Goal: Task Accomplishment & Management: Complete application form

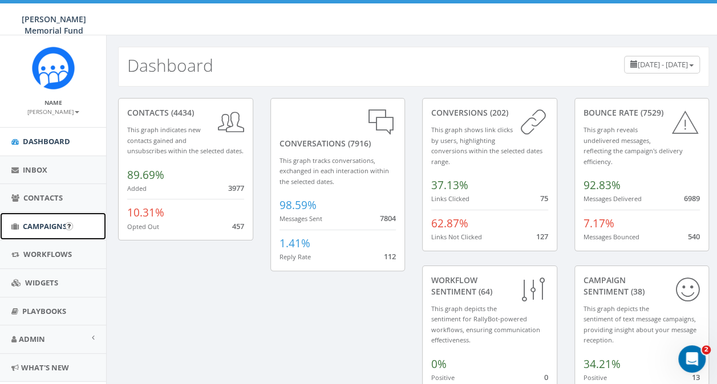
click at [38, 221] on span "Campaigns" at bounding box center [45, 226] width 44 height 10
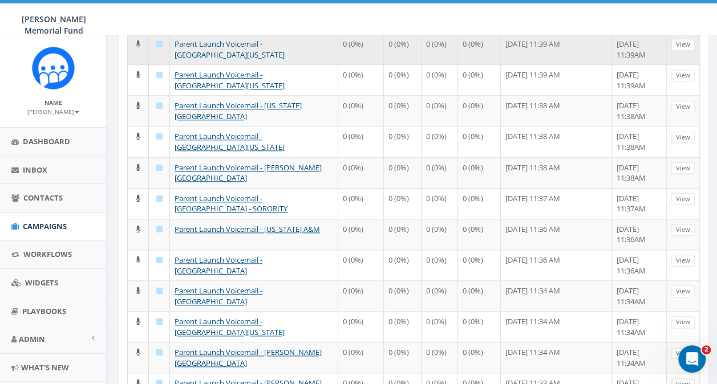
scroll to position [608, 0]
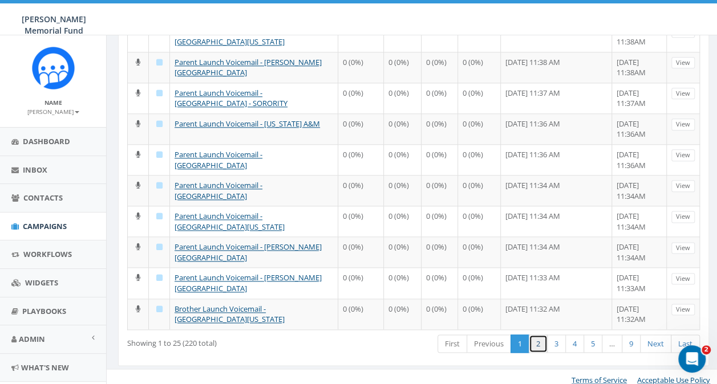
click at [542, 339] on link "2" at bounding box center [538, 344] width 19 height 19
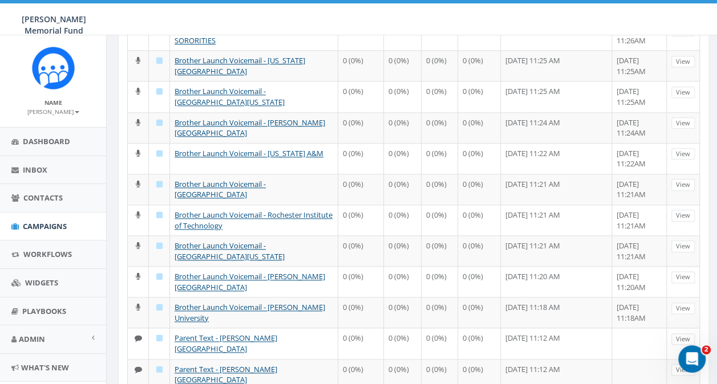
scroll to position [590, 0]
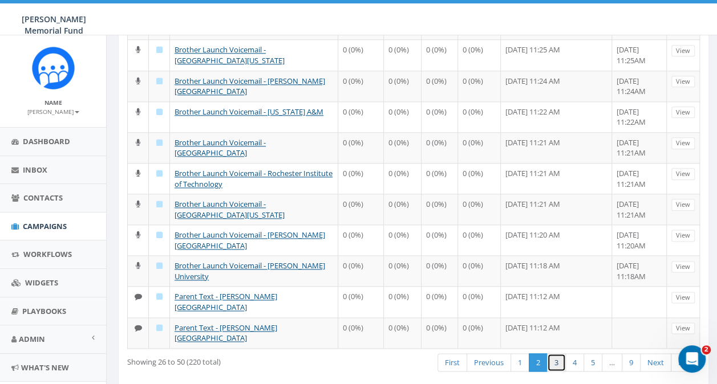
click at [559, 354] on link "3" at bounding box center [556, 363] width 19 height 19
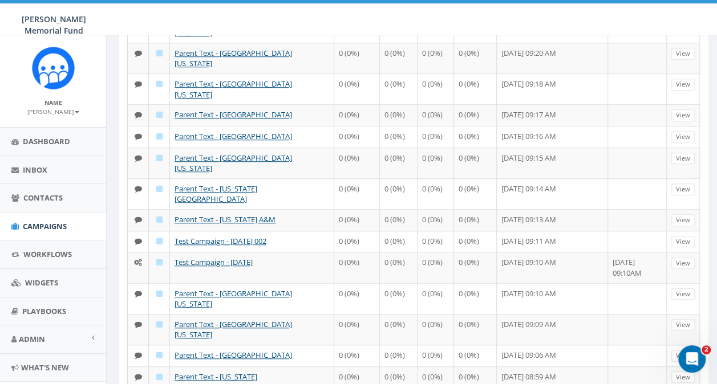
scroll to position [409, 0]
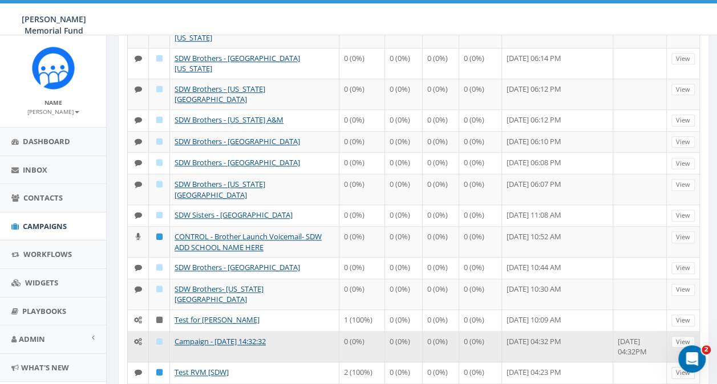
scroll to position [428, 0]
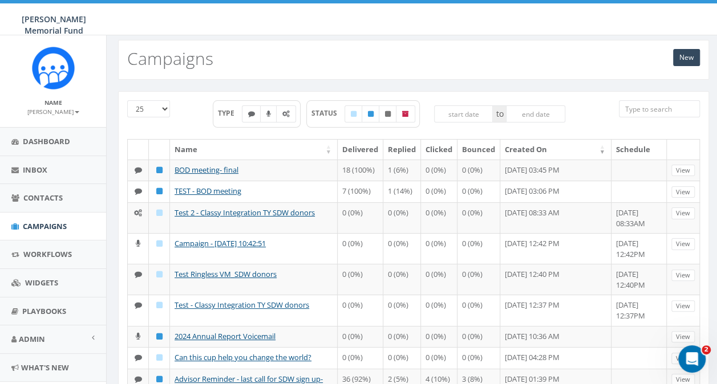
scroll to position [0, 0]
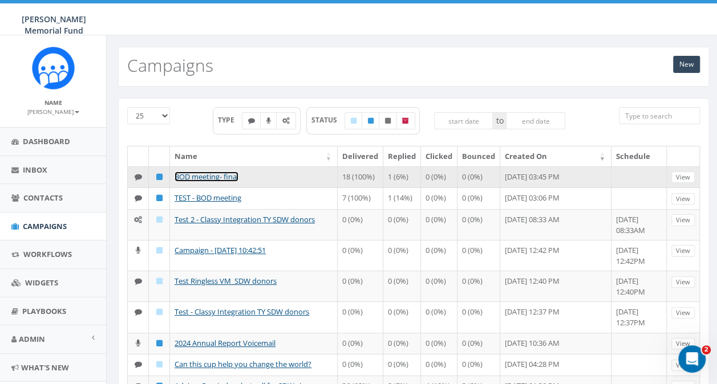
click at [187, 172] on link "BOD meeting- final" at bounding box center [207, 177] width 64 height 10
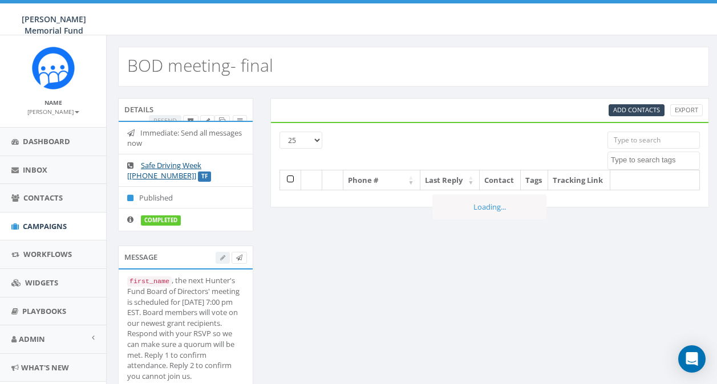
select select
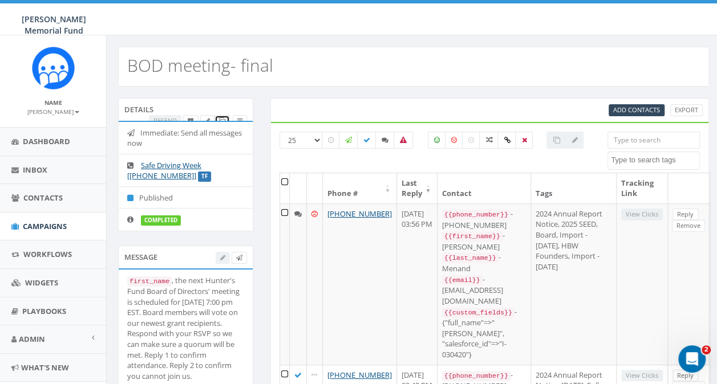
click at [224, 118] on icon at bounding box center [222, 121] width 6 height 6
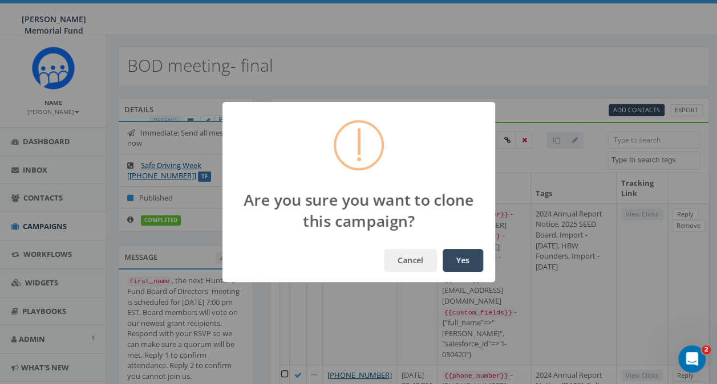
click at [458, 263] on button "Yes" at bounding box center [463, 260] width 40 height 23
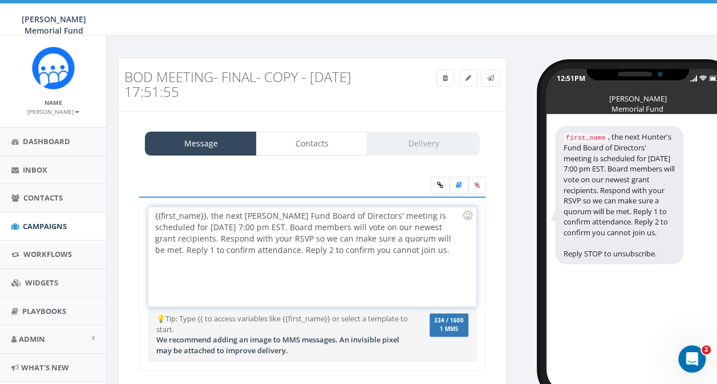
click at [210, 216] on div "{{first_name}}, the next [PERSON_NAME] Fund Board of Directors' meeting is sche…" at bounding box center [311, 257] width 327 height 100
click at [263, 225] on div "{{first_name}}, the next Hunter's Fund Board of Directors' meeting is scheduled…" at bounding box center [311, 257] width 327 height 100
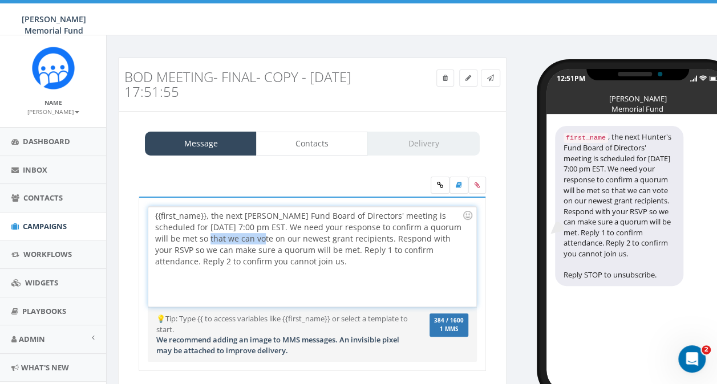
drag, startPoint x: 172, startPoint y: 237, endPoint x: 223, endPoint y: 240, distance: 50.8
click at [223, 240] on div "{{first_name}}, the next Hunter's Fund Board of Directors' meeting is scheduled…" at bounding box center [311, 257] width 327 height 100
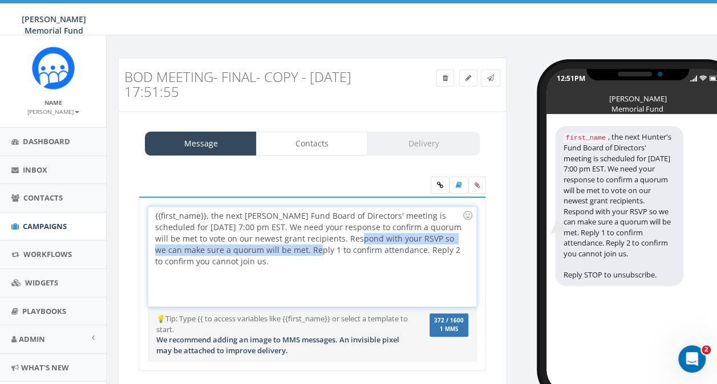
drag, startPoint x: 318, startPoint y: 236, endPoint x: 277, endPoint y: 247, distance: 42.6
click at [277, 247] on div "{{first_name}}, the next Hunter's Fund Board of Directors' meeting is scheduled…" at bounding box center [311, 257] width 327 height 100
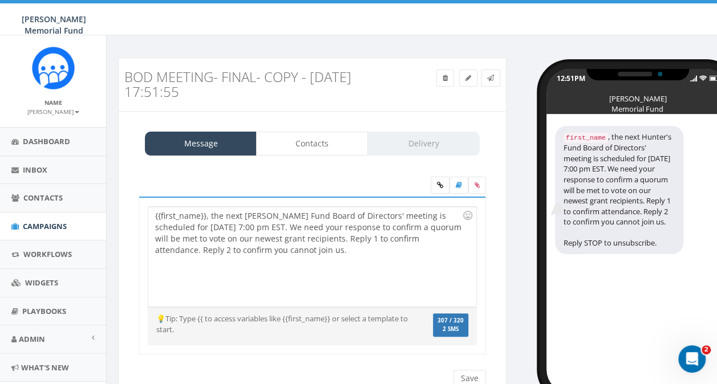
click at [178, 76] on h3 "BOD meeting- final- Copy - 2025-08-20 17:51:55" at bounding box center [262, 85] width 277 height 30
click at [465, 80] on icon at bounding box center [468, 78] width 6 height 7
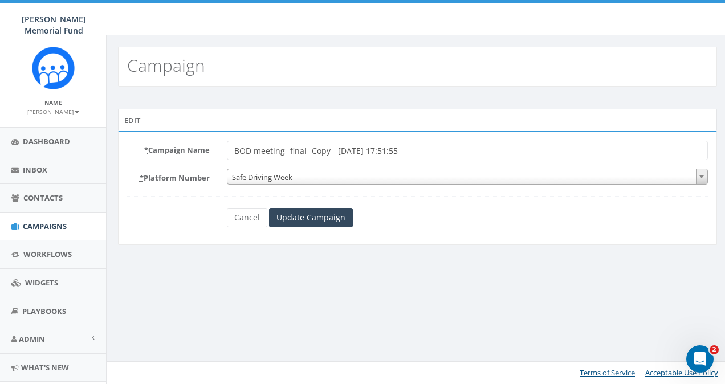
click at [305, 151] on input "BOD meeting- final- Copy - [DATE] 17:51:55" at bounding box center [467, 150] width 481 height 19
drag, startPoint x: 305, startPoint y: 151, endPoint x: 424, endPoint y: 149, distance: 119.2
click at [424, 149] on input "BOD meeting- final- Copy - [DATE] 17:51:55" at bounding box center [467, 150] width 481 height 19
click at [289, 151] on input "BOD meeting- final" at bounding box center [467, 150] width 481 height 19
type input "BOD meeting- second reminder - final"
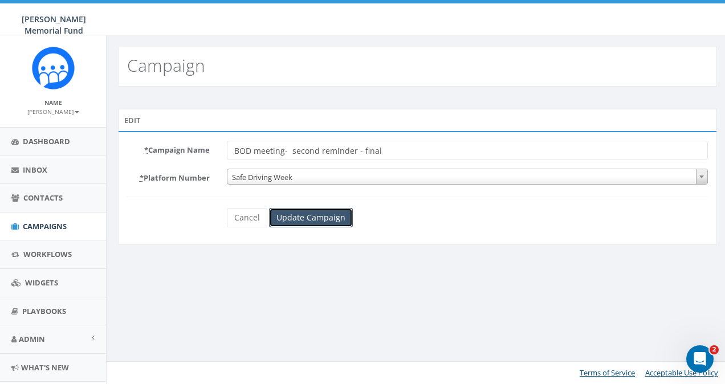
click at [339, 216] on input "Update Campaign" at bounding box center [311, 217] width 84 height 19
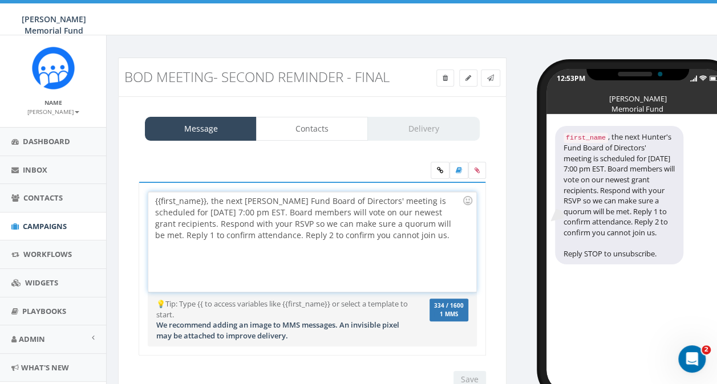
click at [265, 210] on div "{{first_name}}, the next Hunter's Fund Board of Directors' meeting is scheduled…" at bounding box center [311, 242] width 327 height 100
click at [327, 214] on div "{{first_name}}, the next Hunter's Fund Board of Directors' meeting is scheduled…" at bounding box center [311, 242] width 327 height 100
click at [264, 209] on div "{{first_name}}, the next Hunter's Fund Board of Directors' meeting is scheduled…" at bounding box center [311, 242] width 327 height 100
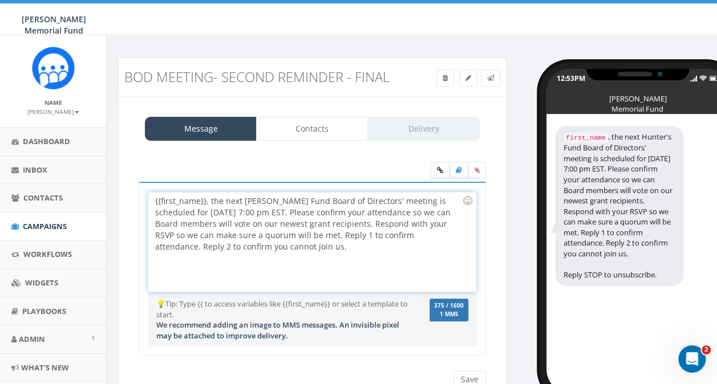
click at [262, 209] on div "{{first_name}}, the next Hunter's Fund Board of Directors' meeting is scheduled…" at bounding box center [311, 242] width 327 height 100
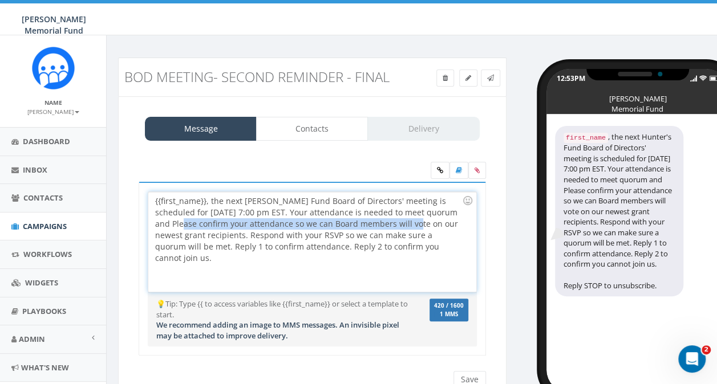
drag, startPoint x: 153, startPoint y: 224, endPoint x: 388, endPoint y: 222, distance: 234.4
click at [388, 222] on div "{{first_name}}, the next Hunter's Fund Board of Directors' meeting is scheduled…" at bounding box center [311, 242] width 327 height 100
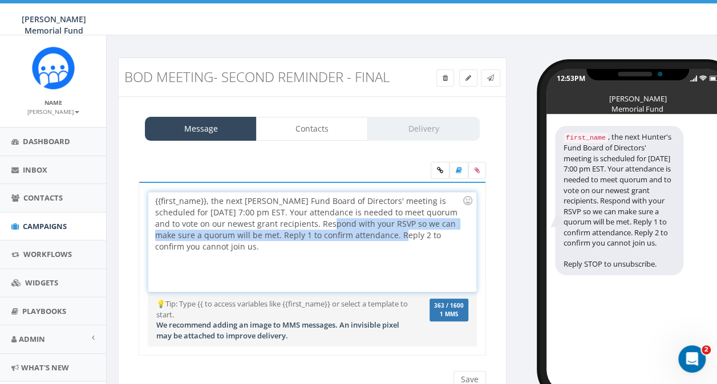
drag, startPoint x: 291, startPoint y: 221, endPoint x: 348, endPoint y: 230, distance: 57.8
click at [348, 230] on div "{{first_name}}, the next Hunter's Fund Board of Directors' meeting is scheduled…" at bounding box center [311, 242] width 327 height 100
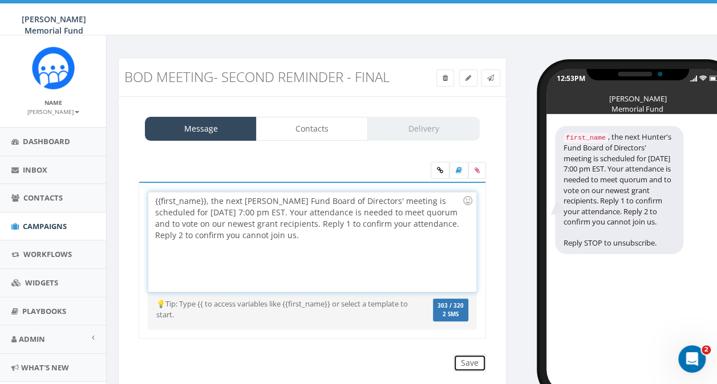
click at [461, 360] on input "Save" at bounding box center [469, 363] width 33 height 17
click at [293, 220] on div "{{first_name}}, the next Hunter's Fund Board of Directors' meeting is scheduled…" at bounding box center [311, 242] width 327 height 100
click at [152, 201] on div "{{first_name}}, the next Hunter's Fund Board of Directors' meeting is scheduled…" at bounding box center [311, 242] width 327 height 100
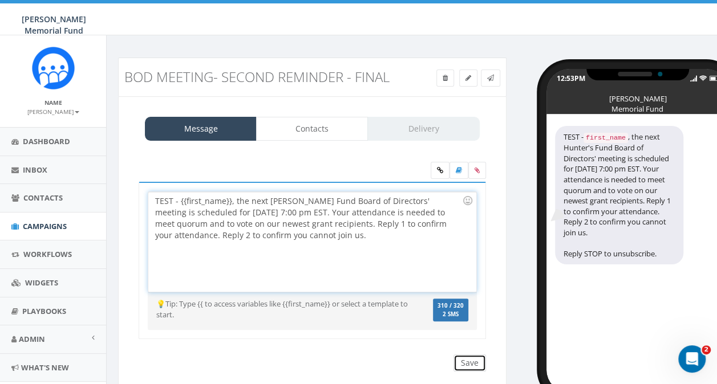
click at [466, 360] on input "Save" at bounding box center [469, 363] width 33 height 17
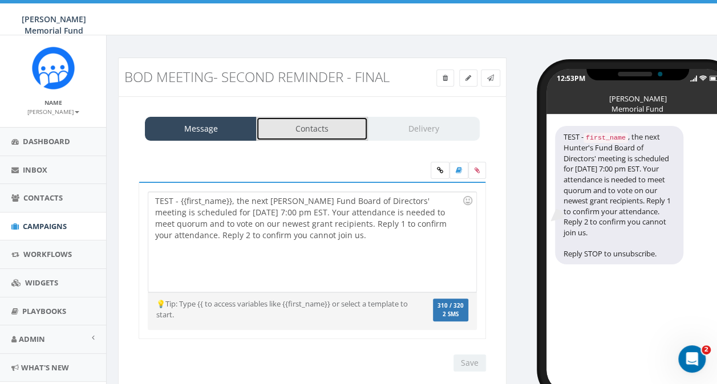
click at [311, 133] on link "Contacts" at bounding box center [312, 129] width 112 height 24
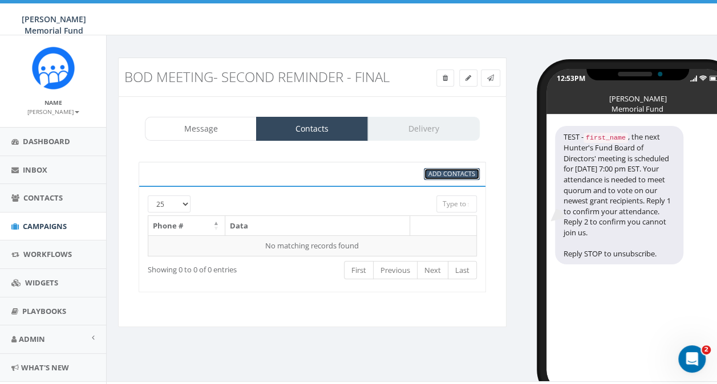
click at [440, 171] on span "Add Contacts" at bounding box center [451, 173] width 47 height 9
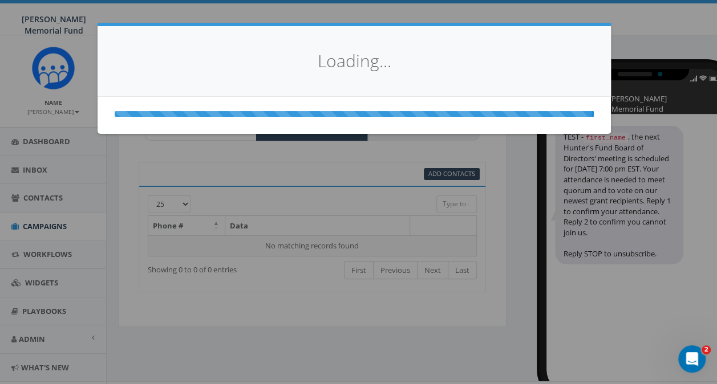
select select
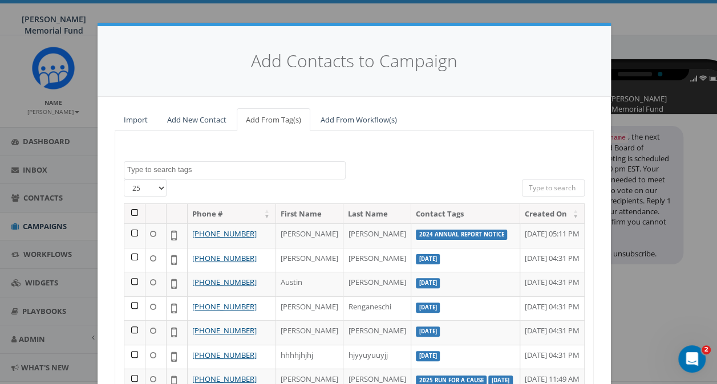
click at [188, 170] on textarea "Search" at bounding box center [236, 170] width 218 height 10
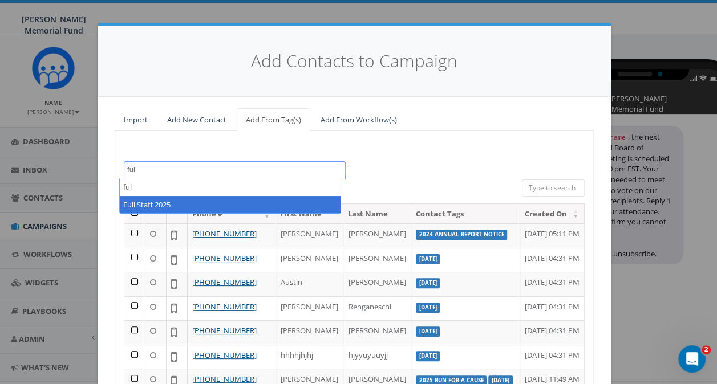
type textarea "ful"
select select "Full Staff 2025"
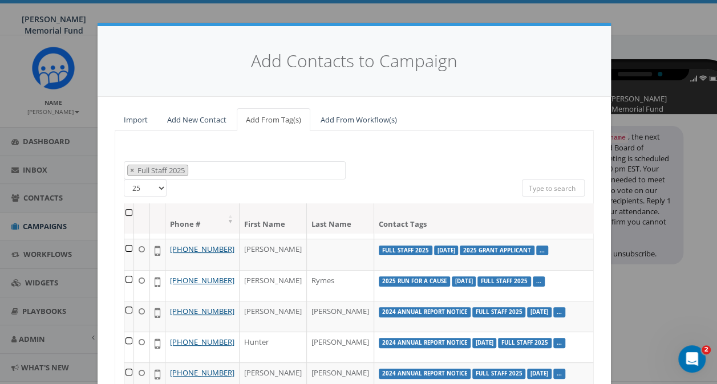
scroll to position [114, 0]
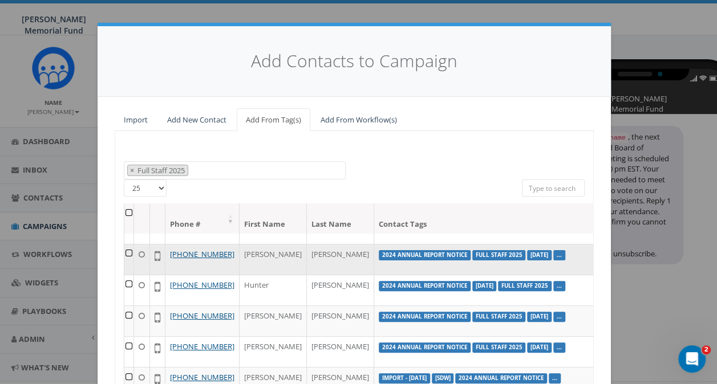
click at [124, 275] on td at bounding box center [129, 259] width 10 height 31
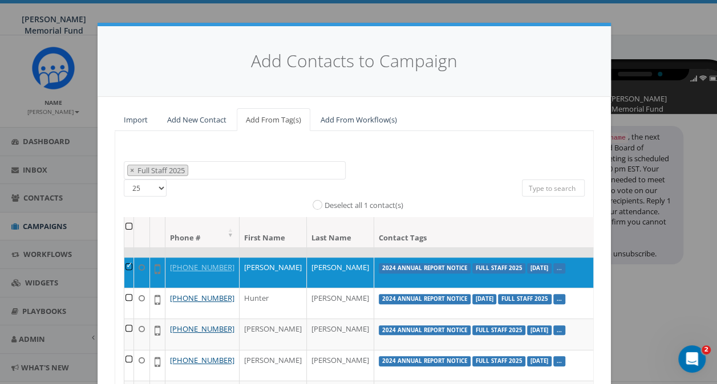
scroll to position [171, 0]
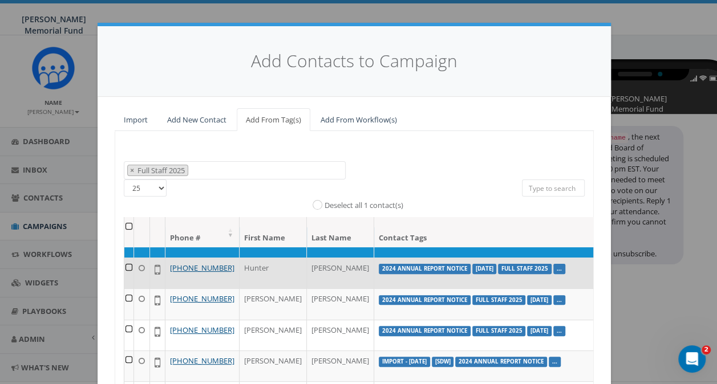
click at [124, 289] on td at bounding box center [129, 273] width 10 height 31
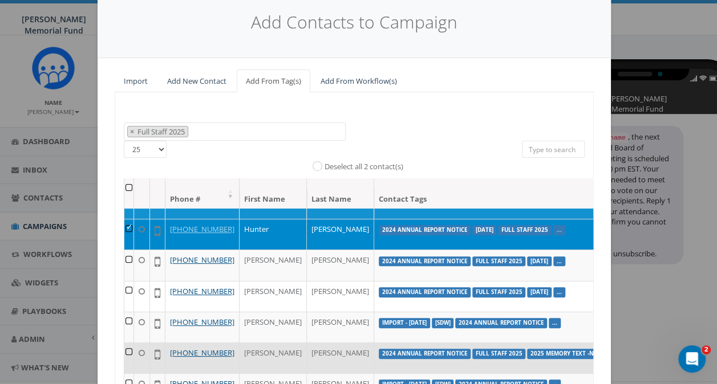
scroll to position [57, 0]
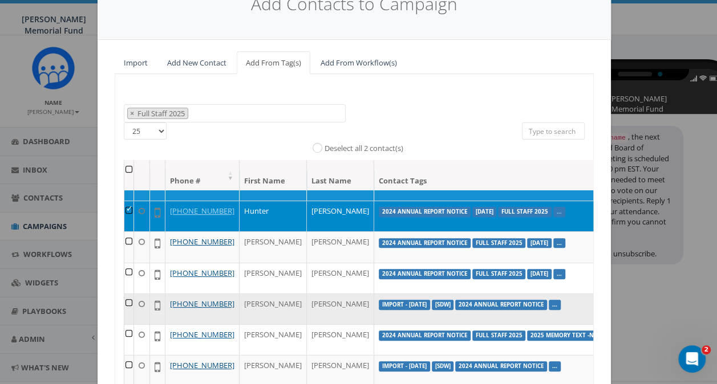
click at [124, 294] on td at bounding box center [129, 309] width 10 height 31
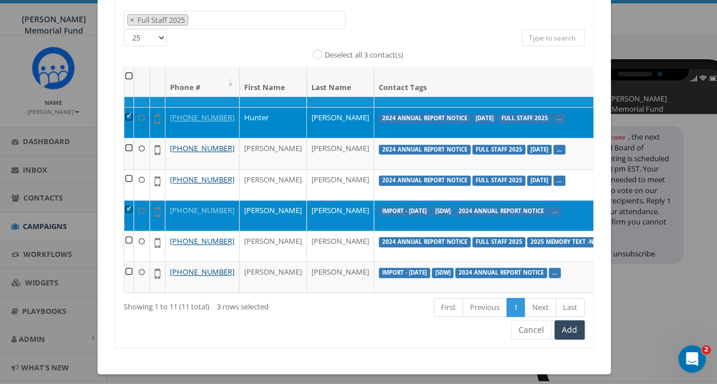
scroll to position [156, 0]
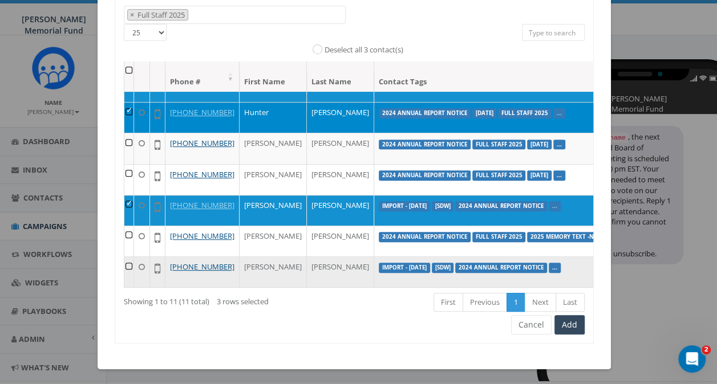
click at [124, 257] on td at bounding box center [129, 272] width 10 height 31
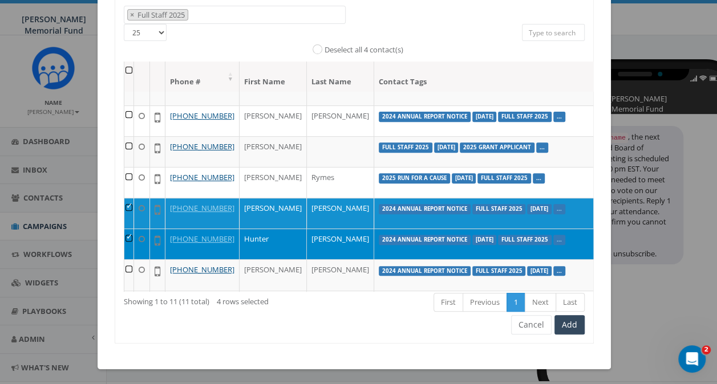
scroll to position [0, 0]
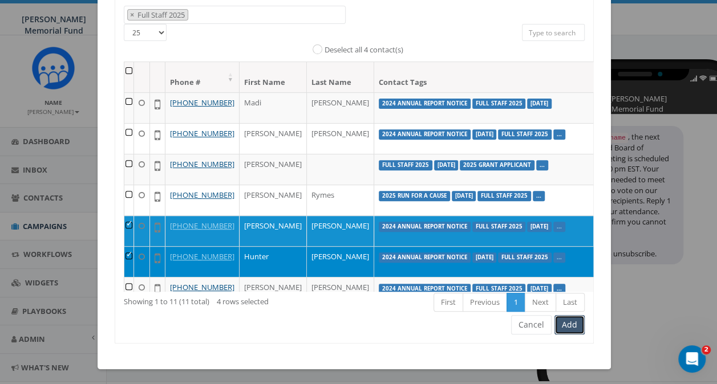
click at [562, 320] on button "Add" at bounding box center [569, 324] width 30 height 19
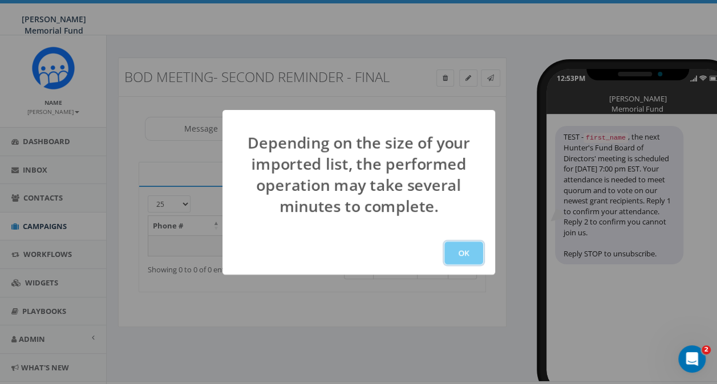
click at [460, 254] on button "OK" at bounding box center [463, 253] width 39 height 23
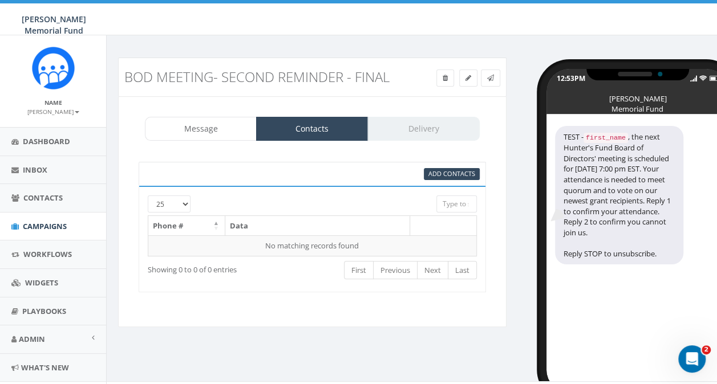
scroll to position [19, 0]
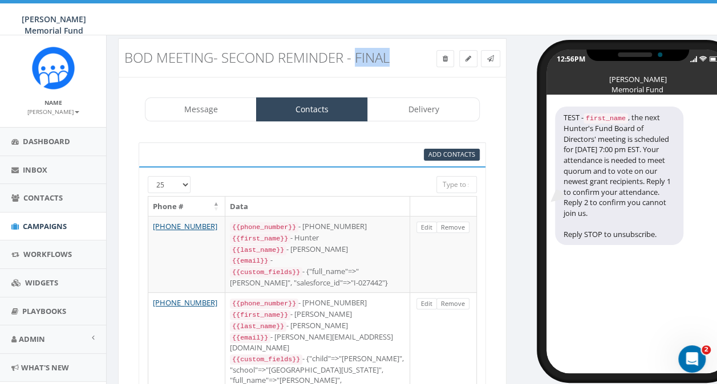
drag, startPoint x: 356, startPoint y: 55, endPoint x: 399, endPoint y: 55, distance: 43.3
click at [399, 55] on h3 "BOD meeting- second reminder - final" at bounding box center [262, 57] width 277 height 15
drag, startPoint x: 399, startPoint y: 55, endPoint x: 490, endPoint y: 118, distance: 110.7
click at [490, 118] on div "Message Contacts Delivery" at bounding box center [312, 110] width 370 height 24
click at [466, 56] on icon at bounding box center [468, 58] width 6 height 7
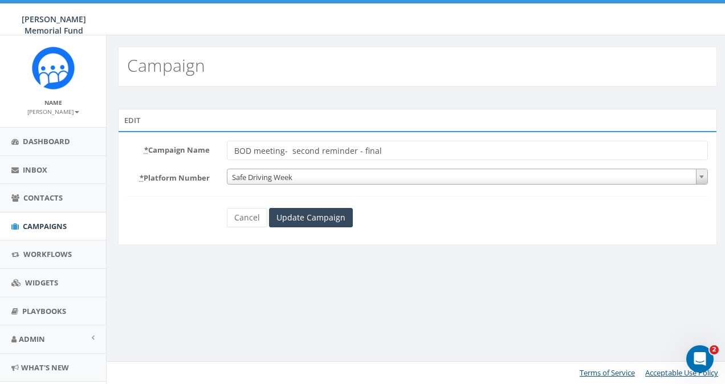
drag, startPoint x: 359, startPoint y: 152, endPoint x: 380, endPoint y: 151, distance: 20.6
click at [380, 151] on input "BOD meeting- second reminder - final" at bounding box center [467, 150] width 481 height 19
type input "BOD meeting- second reminder - test"
click at [328, 211] on input "Update Campaign" at bounding box center [311, 217] width 84 height 19
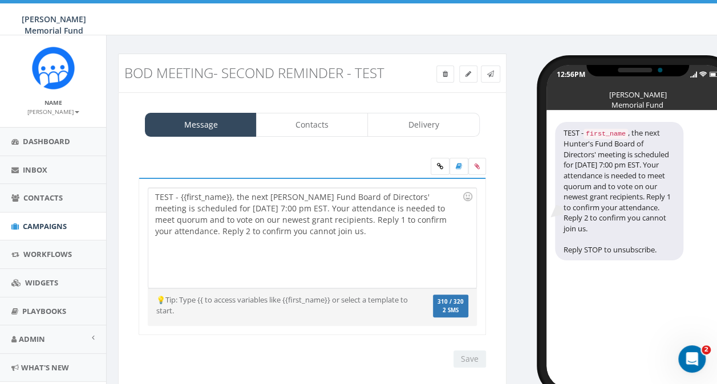
scroll to position [31, 0]
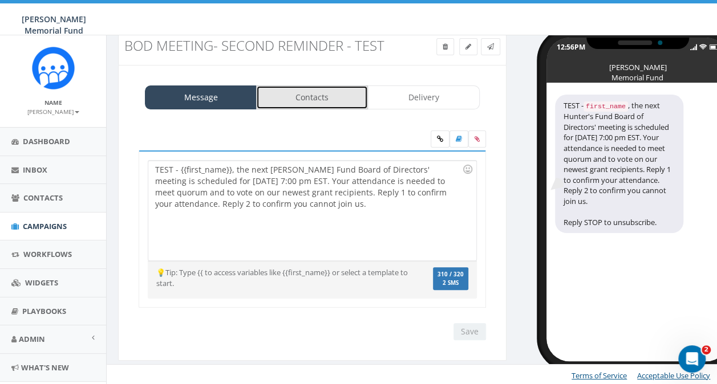
click at [317, 100] on link "Contacts" at bounding box center [312, 98] width 112 height 24
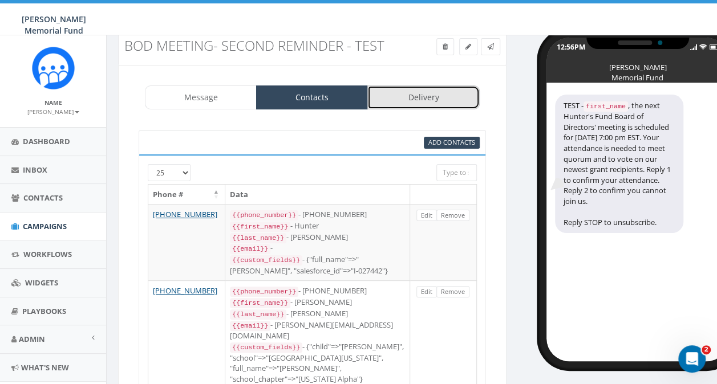
click at [408, 100] on link "Delivery" at bounding box center [423, 98] width 112 height 24
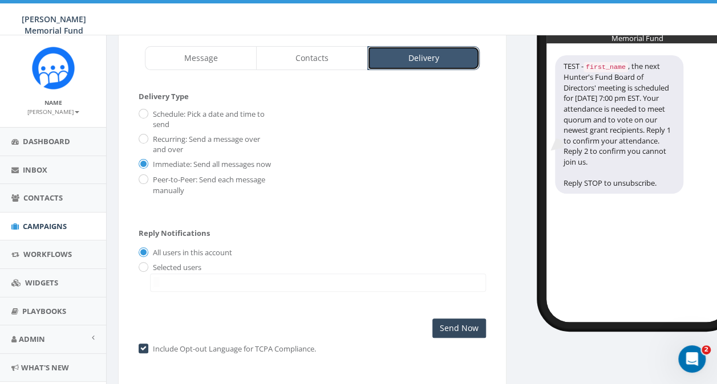
scroll to position [116, 0]
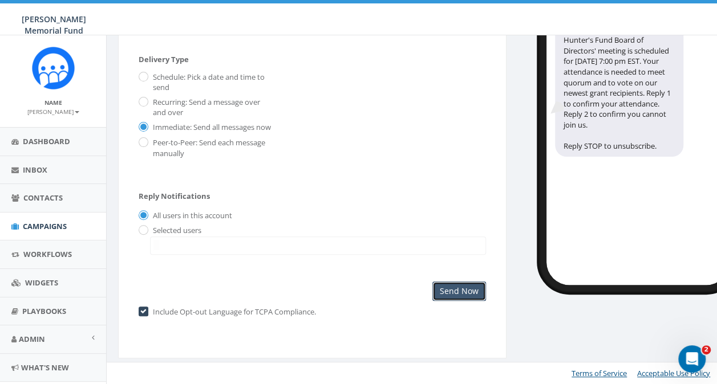
click at [454, 290] on input "Send Now" at bounding box center [459, 291] width 54 height 19
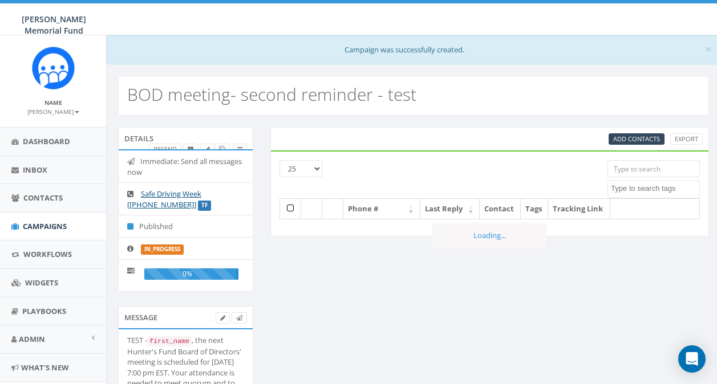
select select
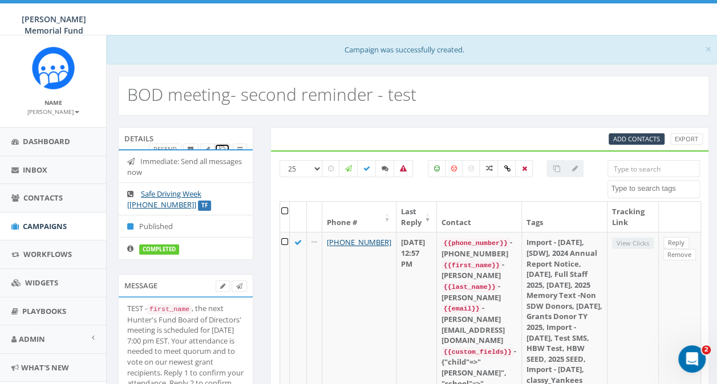
click at [222, 147] on icon at bounding box center [222, 150] width 6 height 6
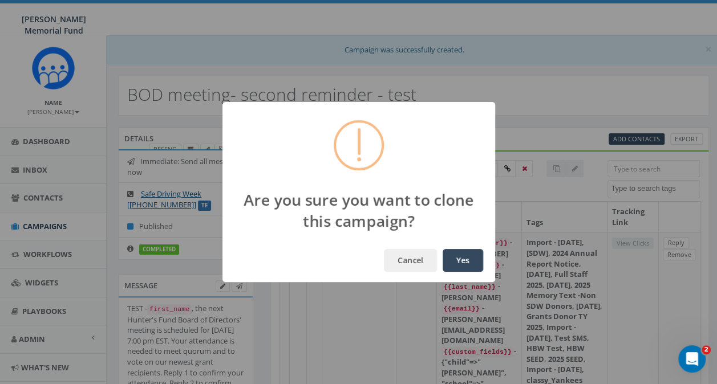
click at [463, 258] on button "Yes" at bounding box center [463, 260] width 40 height 23
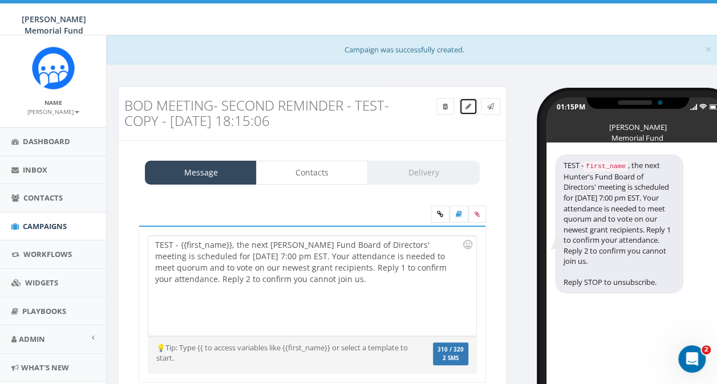
click at [468, 106] on icon at bounding box center [468, 106] width 6 height 7
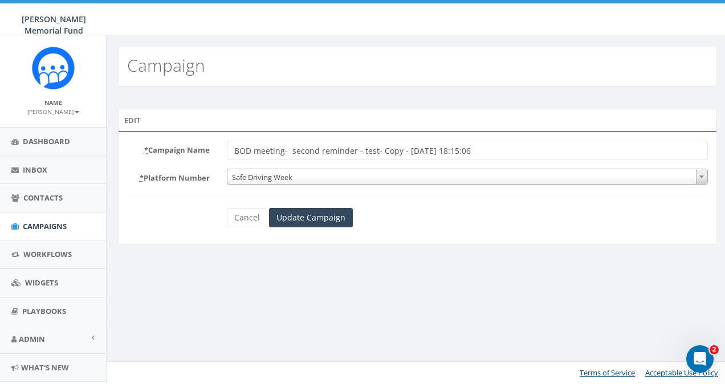
drag, startPoint x: 360, startPoint y: 148, endPoint x: 513, endPoint y: 146, distance: 152.3
click at [513, 146] on input "BOD meeting- second reminder - test- Copy - 2025-08-20 18:15:06" at bounding box center [467, 150] width 481 height 19
type input "BOD meeting- second reminder - FINAL"
click at [299, 219] on input "Update Campaign" at bounding box center [311, 217] width 84 height 19
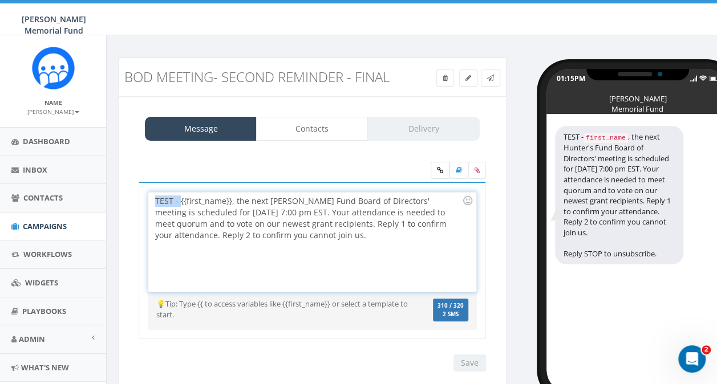
drag, startPoint x: 155, startPoint y: 198, endPoint x: 178, endPoint y: 200, distance: 23.4
click at [178, 200] on div "TEST - {{first_name}}, the next Hunter's Fund Board of Directors' meeting is sc…" at bounding box center [311, 242] width 327 height 100
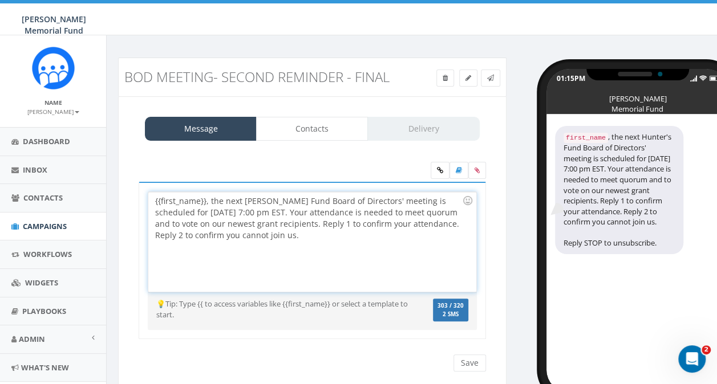
click at [210, 202] on div "{{first_name}}, the next Hunter's Fund Board of Directors' meeting is scheduled…" at bounding box center [311, 242] width 327 height 100
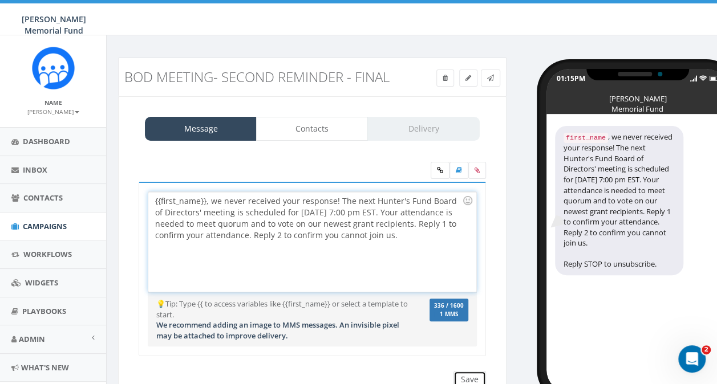
click at [464, 375] on input "Save" at bounding box center [469, 379] width 33 height 17
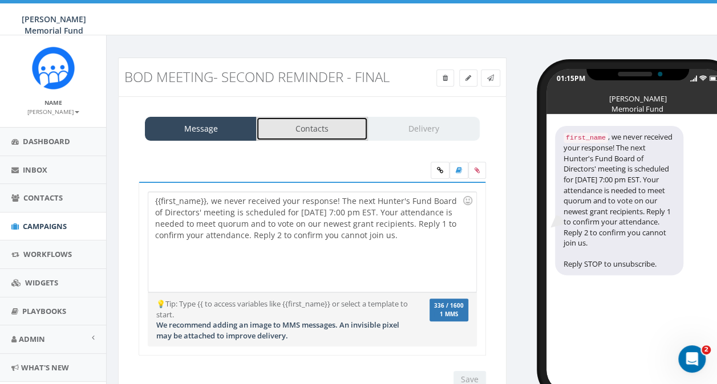
click at [310, 129] on link "Contacts" at bounding box center [312, 129] width 112 height 24
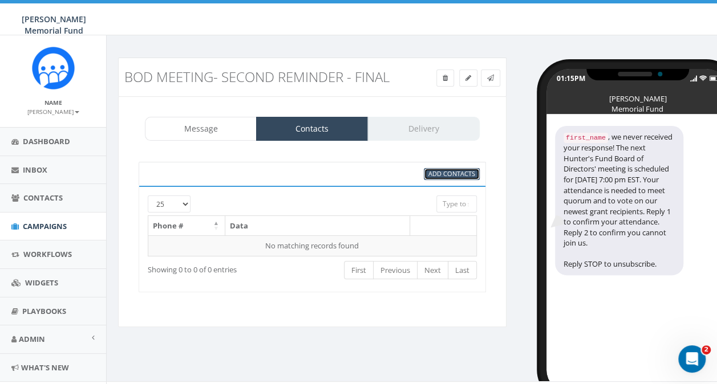
click at [456, 173] on span "Add Contacts" at bounding box center [451, 173] width 47 height 9
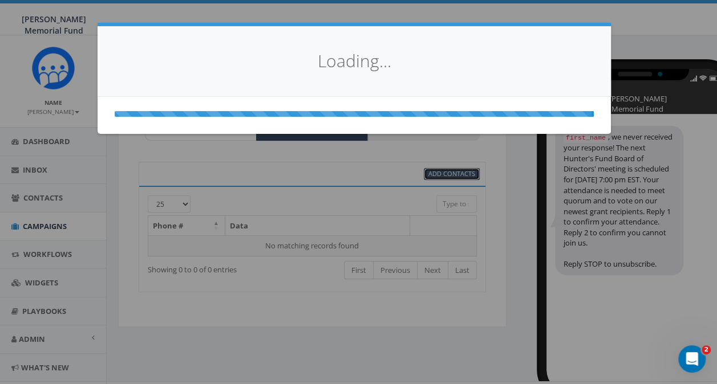
select select
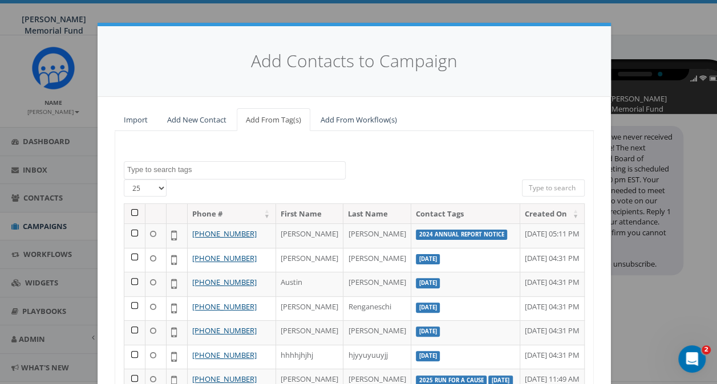
click at [186, 169] on textarea "Search" at bounding box center [236, 170] width 218 height 10
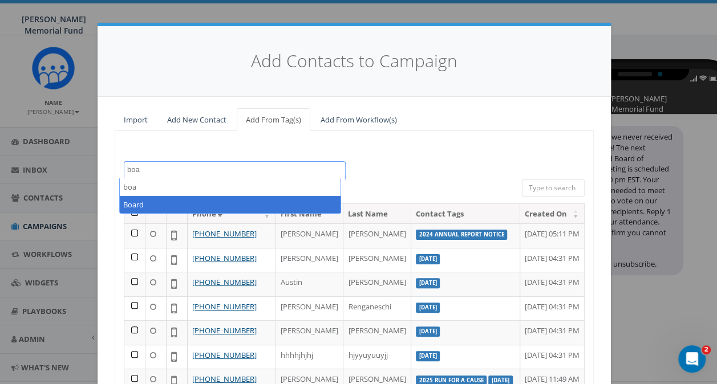
type textarea "boa"
select select "Board"
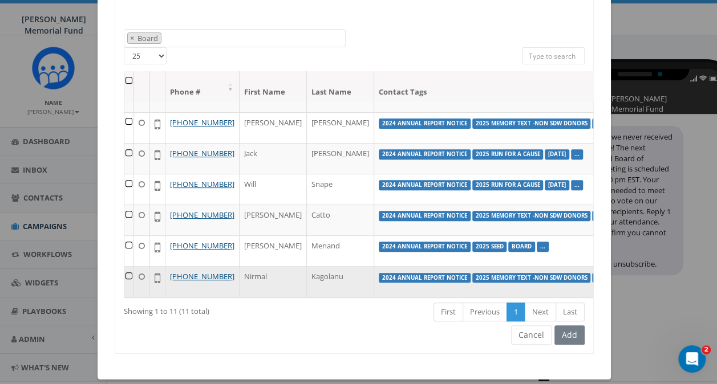
scroll to position [143, 0]
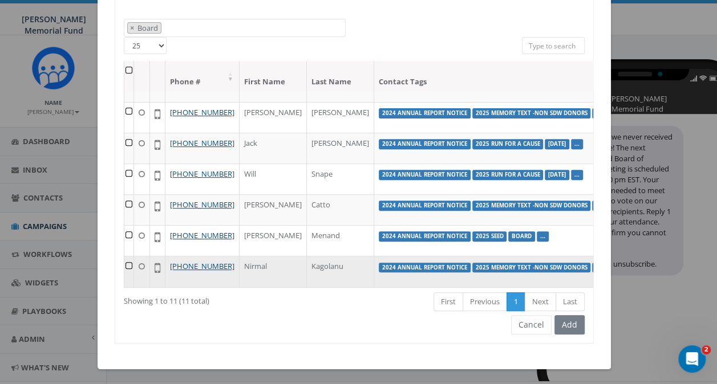
click at [124, 256] on td at bounding box center [129, 271] width 10 height 31
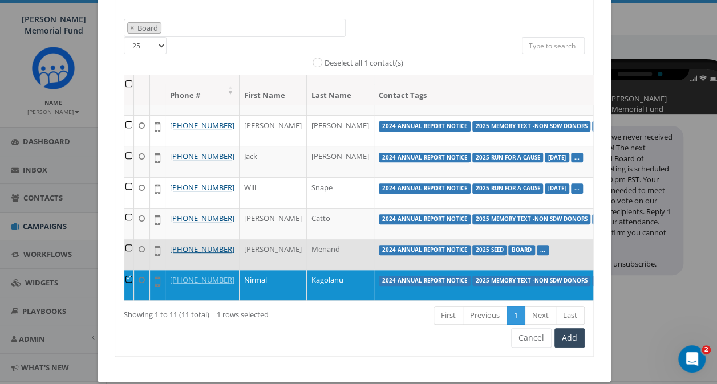
scroll to position [209, 0]
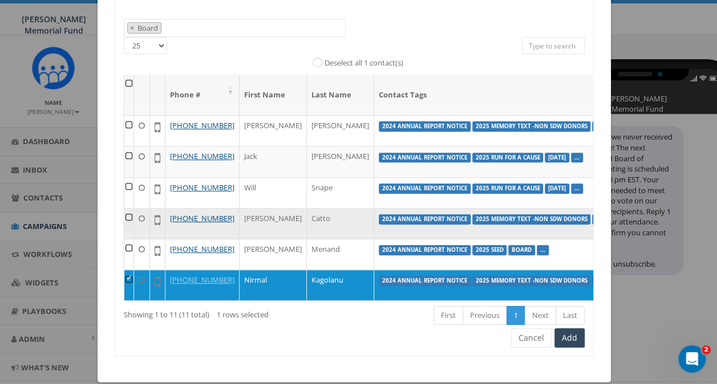
click at [125, 234] on td at bounding box center [129, 223] width 10 height 31
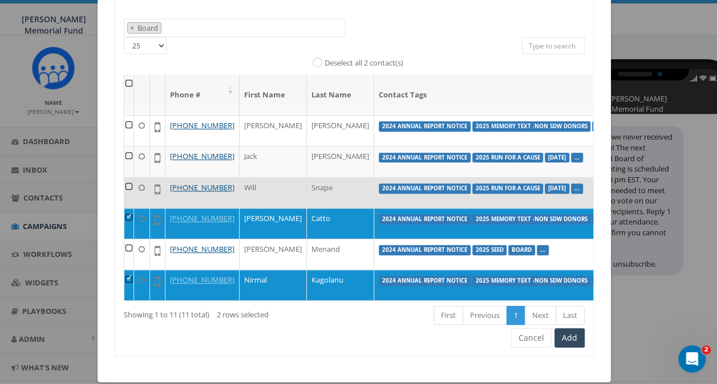
click at [125, 193] on td at bounding box center [129, 192] width 10 height 31
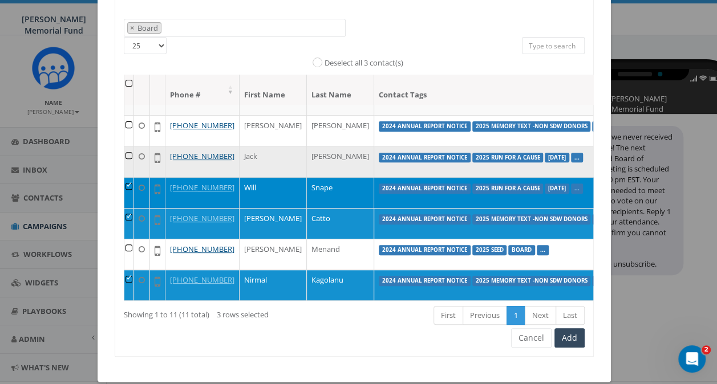
click at [124, 151] on td at bounding box center [129, 161] width 10 height 31
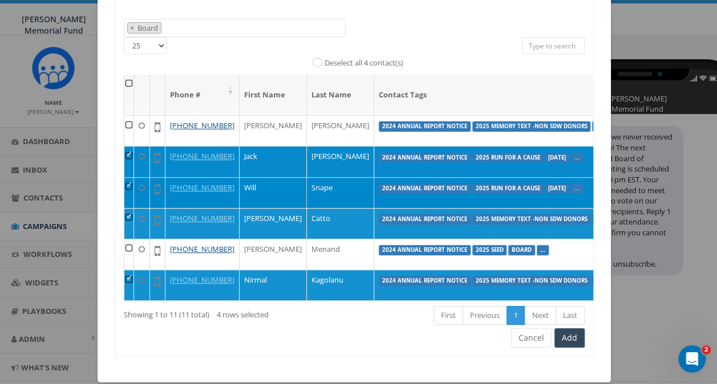
scroll to position [152, 0]
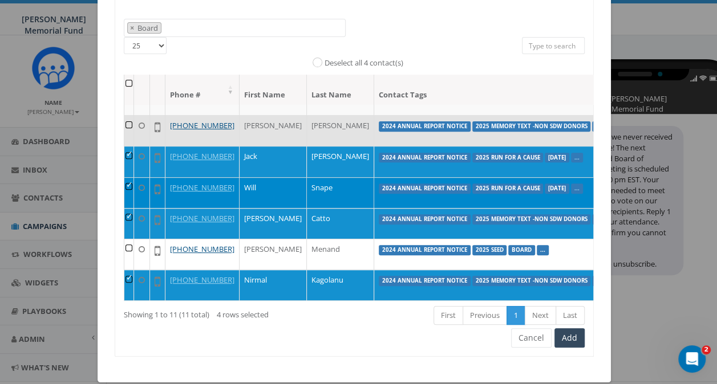
click at [125, 146] on td at bounding box center [129, 130] width 10 height 31
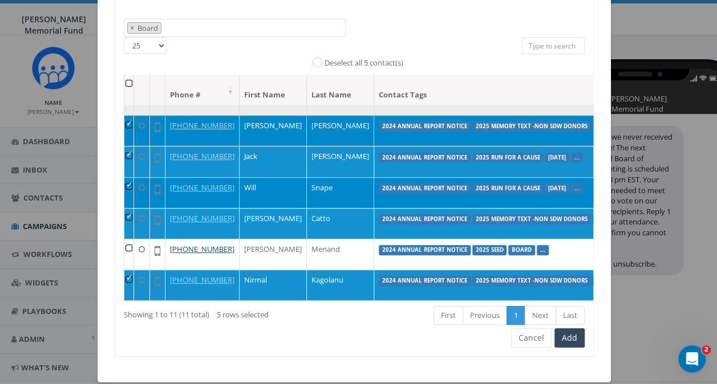
click at [124, 115] on td at bounding box center [129, 99] width 10 height 31
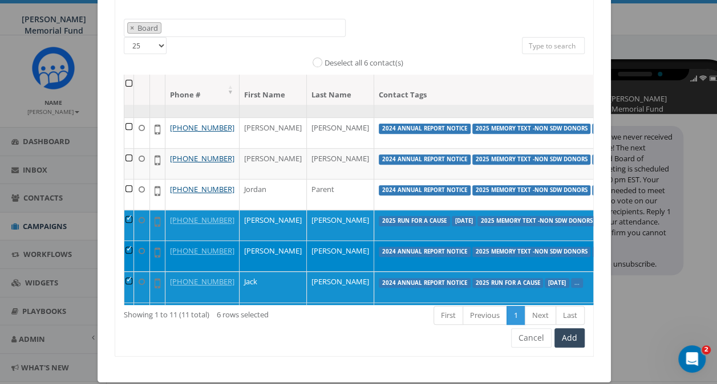
scroll to position [0, 0]
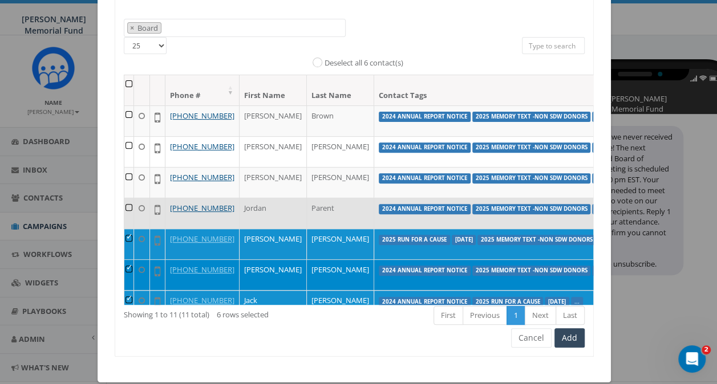
click at [124, 229] on td at bounding box center [129, 213] width 10 height 31
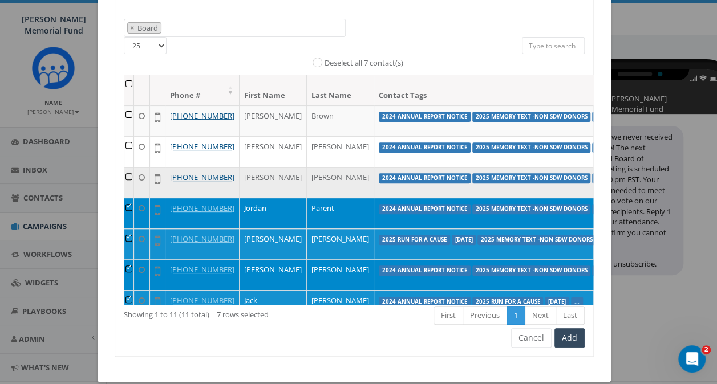
click at [125, 193] on td at bounding box center [129, 182] width 10 height 31
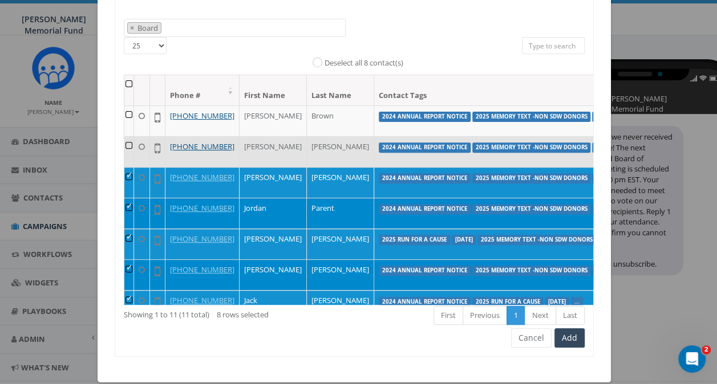
click at [125, 151] on td at bounding box center [129, 151] width 10 height 31
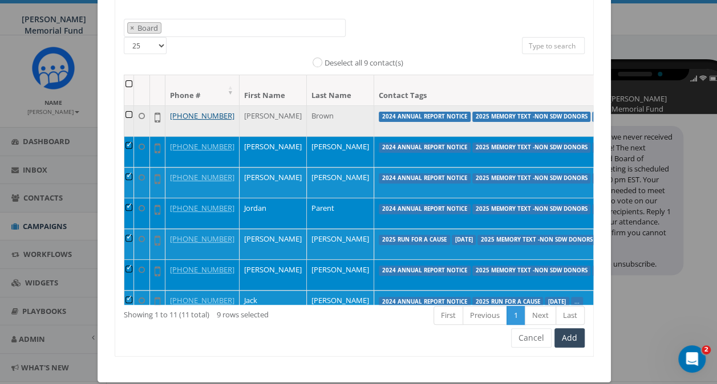
click at [125, 113] on td at bounding box center [129, 121] width 10 height 31
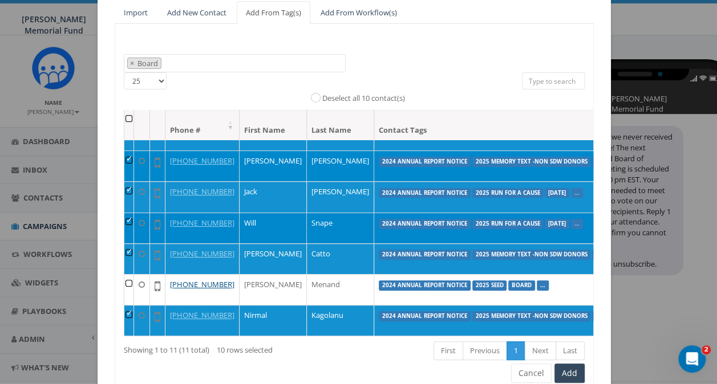
scroll to position [156, 0]
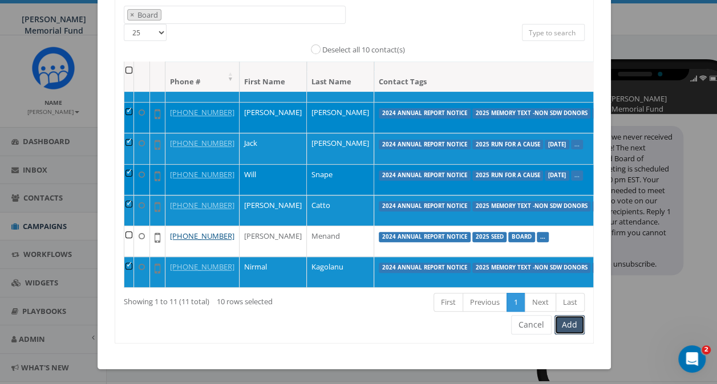
click at [563, 322] on button "Add" at bounding box center [569, 324] width 30 height 19
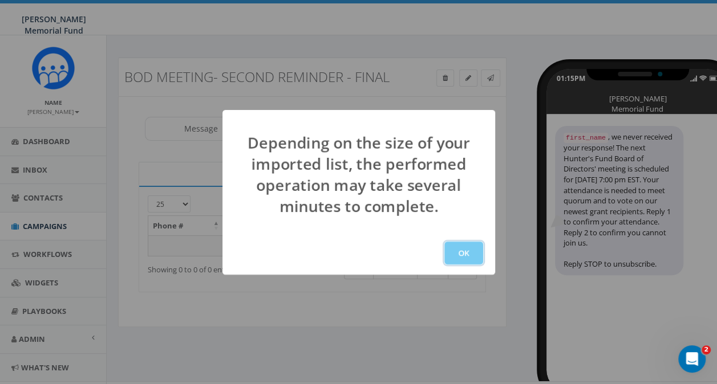
click at [469, 253] on button "OK" at bounding box center [463, 253] width 39 height 23
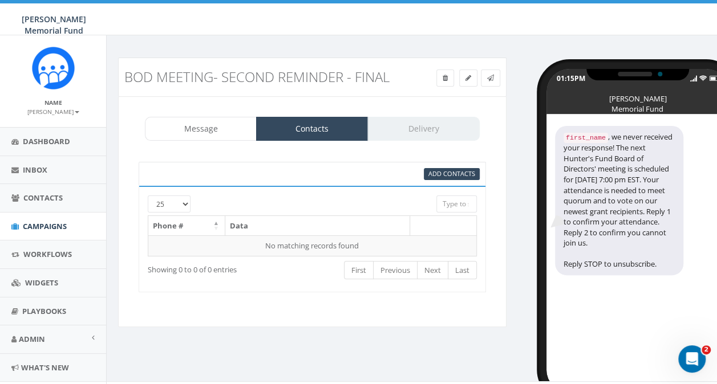
scroll to position [19, 0]
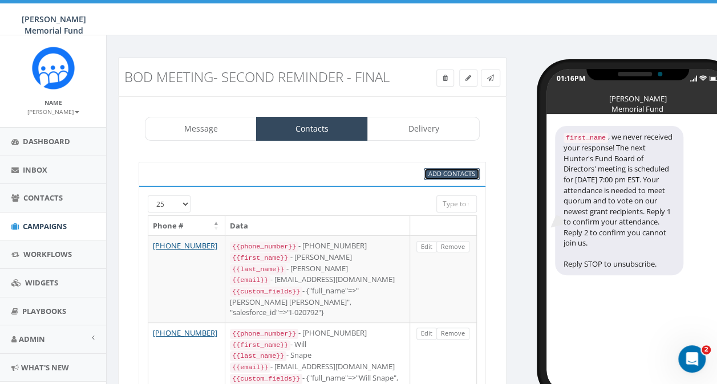
click at [463, 172] on span "Add Contacts" at bounding box center [451, 173] width 47 height 9
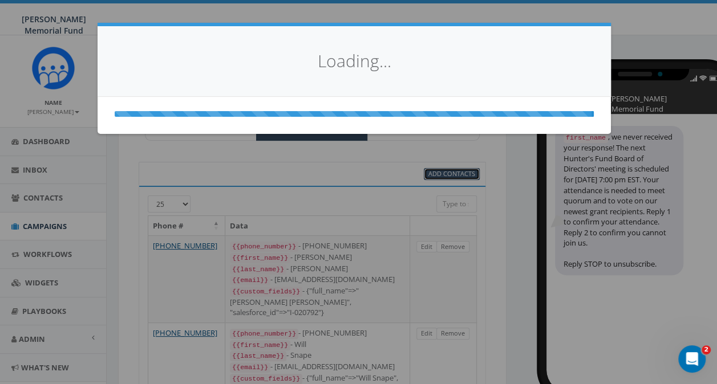
select select
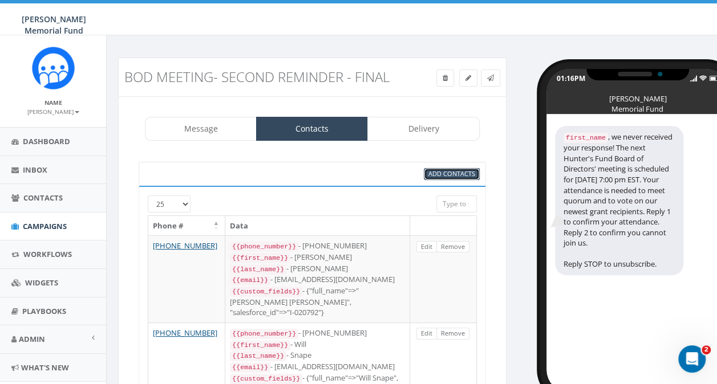
click at [457, 170] on span "Add Contacts" at bounding box center [451, 173] width 47 height 9
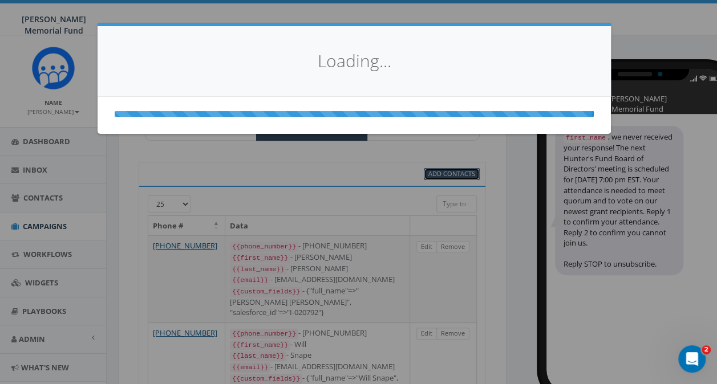
select select
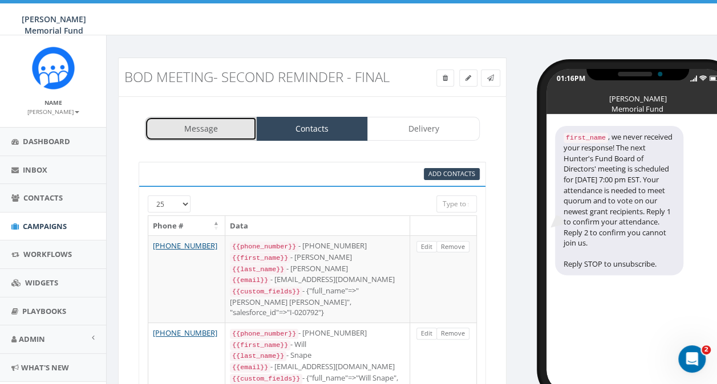
click at [216, 129] on link "Message" at bounding box center [201, 129] width 112 height 24
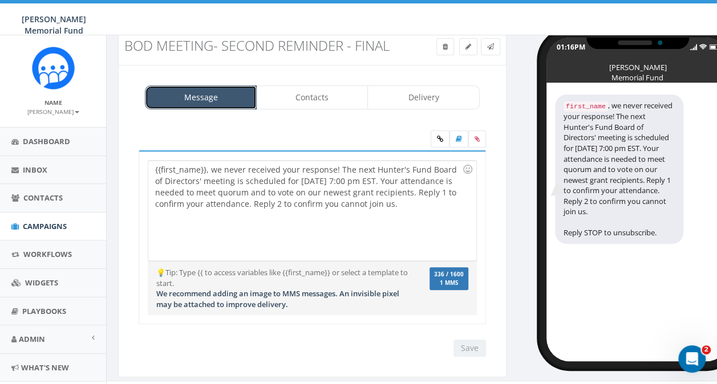
scroll to position [48, 0]
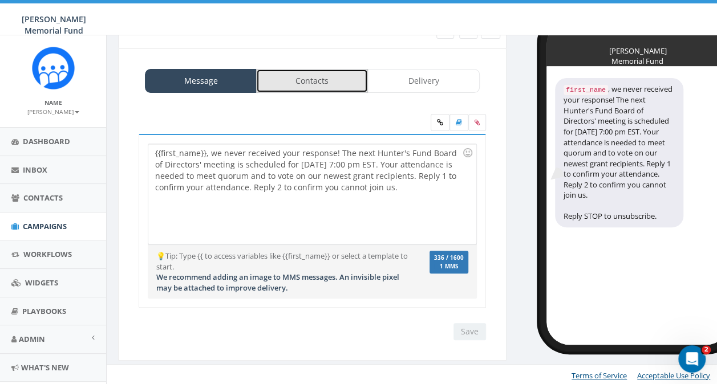
click at [299, 83] on link "Contacts" at bounding box center [312, 81] width 112 height 24
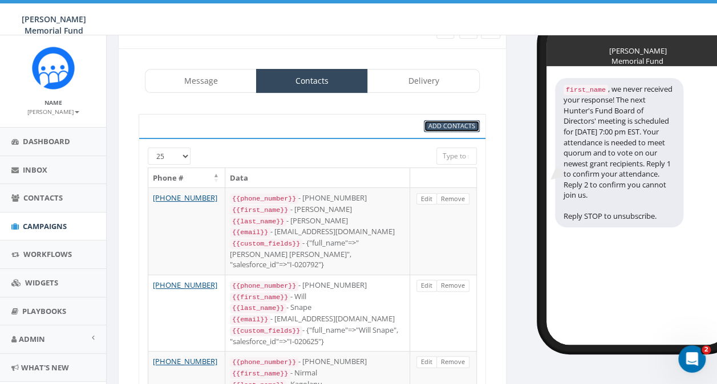
click at [450, 127] on span "Add Contacts" at bounding box center [451, 125] width 47 height 9
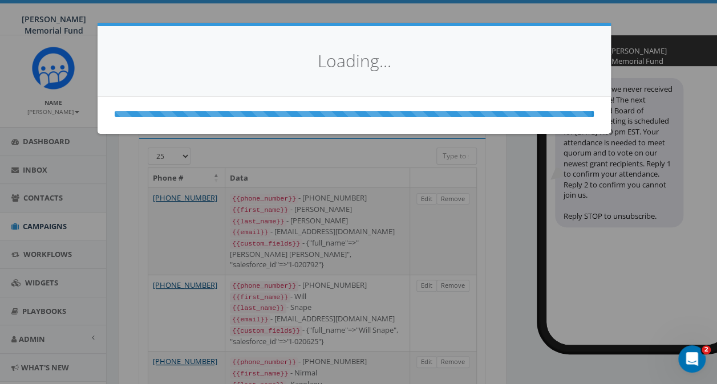
select select
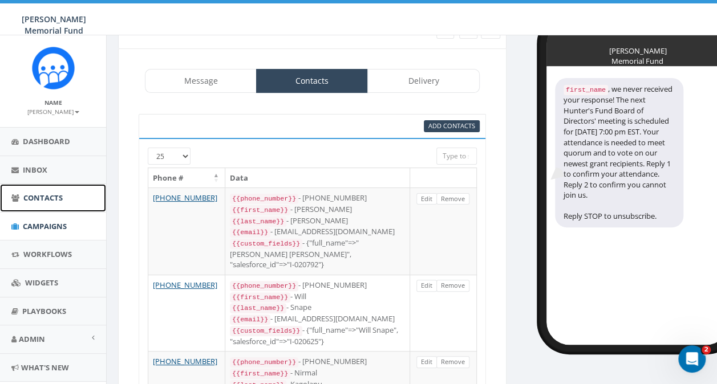
click at [34, 198] on span "Contacts" at bounding box center [42, 198] width 39 height 10
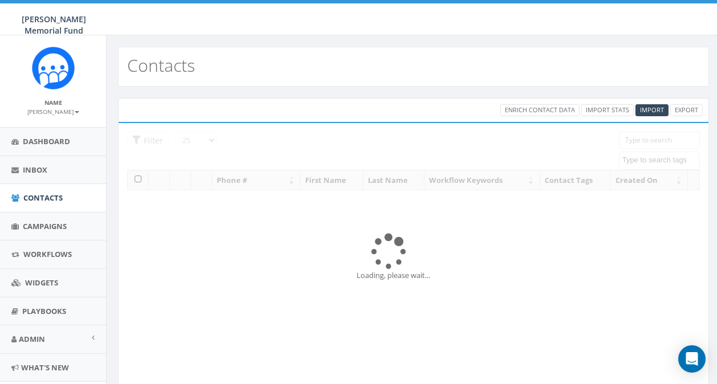
select select
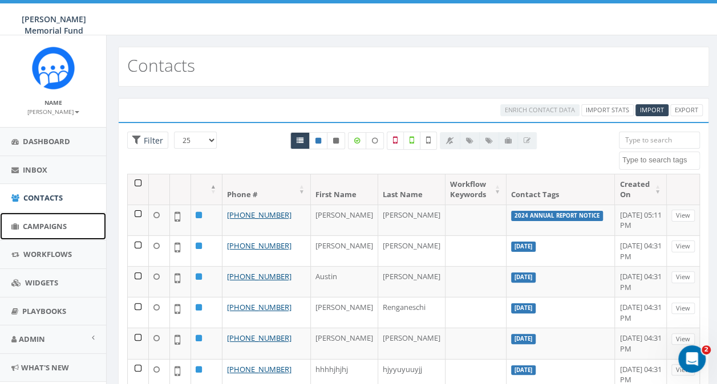
click at [36, 227] on span "Campaigns" at bounding box center [45, 226] width 44 height 10
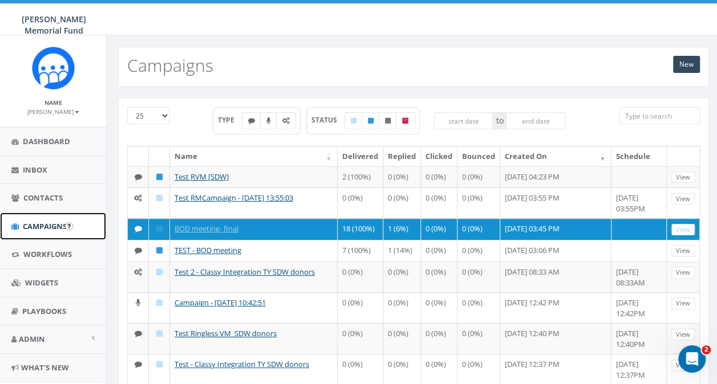
click at [39, 225] on span "Campaigns" at bounding box center [45, 226] width 44 height 10
click at [29, 226] on span "Campaigns" at bounding box center [45, 226] width 44 height 10
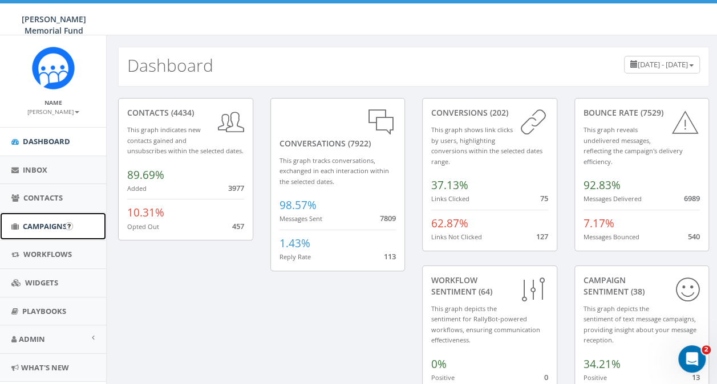
click at [35, 226] on span "Campaigns" at bounding box center [45, 226] width 44 height 10
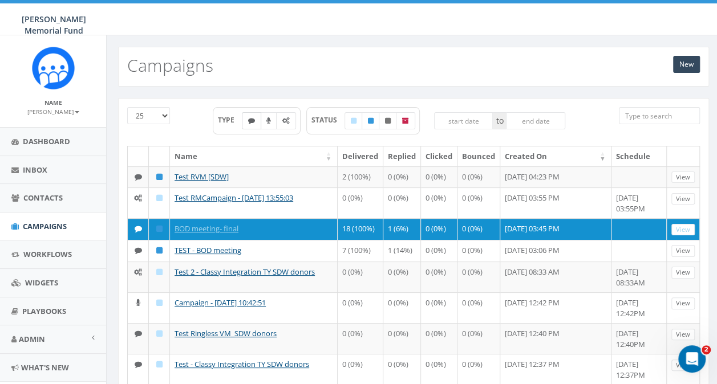
click at [254, 121] on icon at bounding box center [251, 120] width 7 height 7
checkbox input "true"
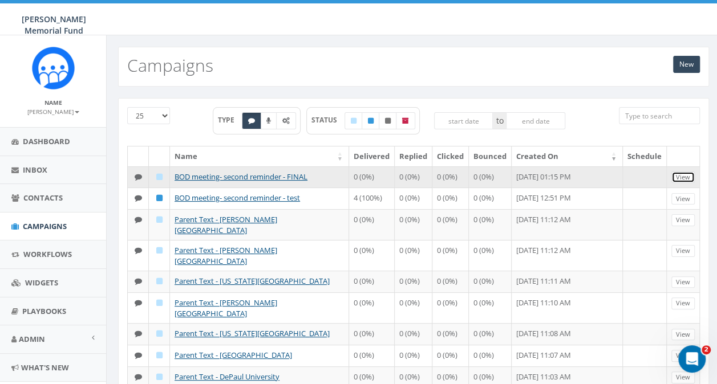
click at [680, 177] on link "View" at bounding box center [682, 178] width 23 height 12
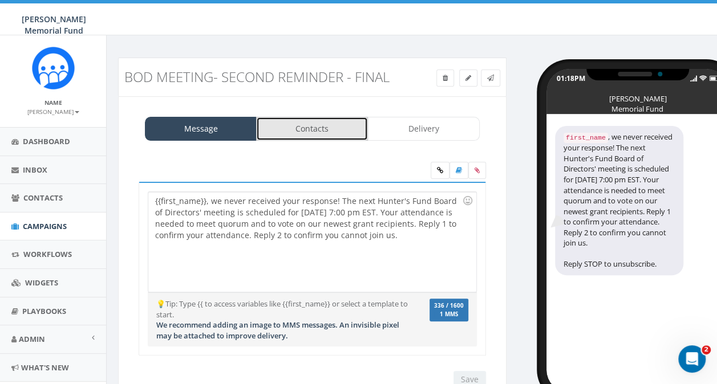
click at [301, 136] on link "Contacts" at bounding box center [312, 129] width 112 height 24
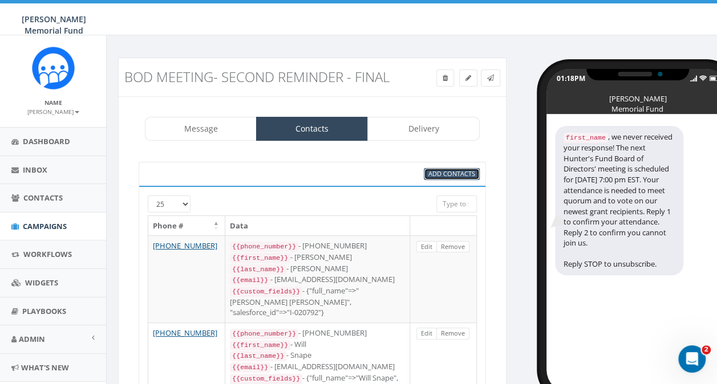
click at [451, 175] on span "Add Contacts" at bounding box center [451, 173] width 47 height 9
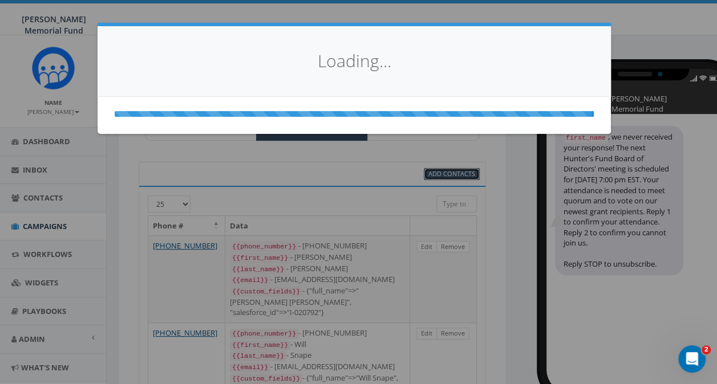
select select
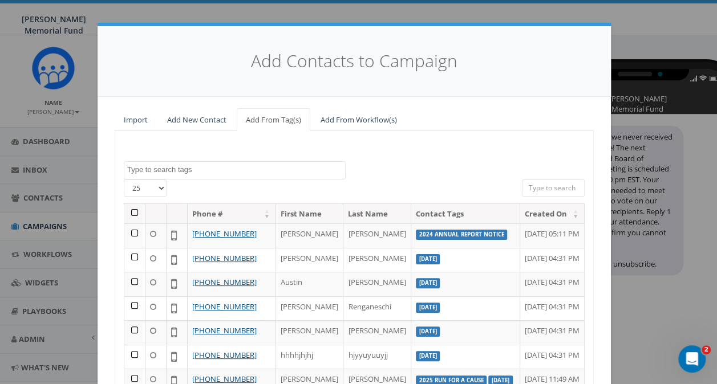
click at [185, 170] on textarea "Search" at bounding box center [236, 170] width 218 height 10
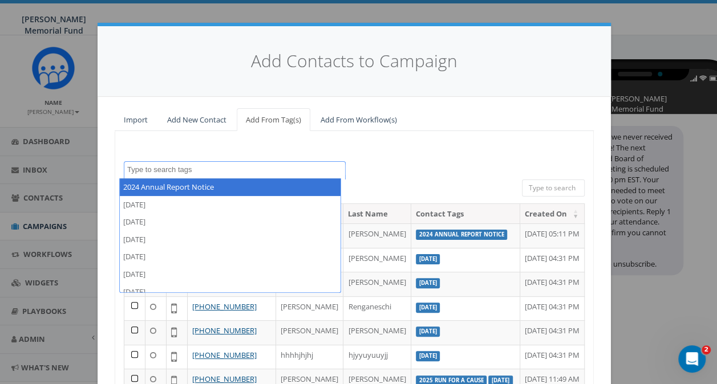
type textarea "s"
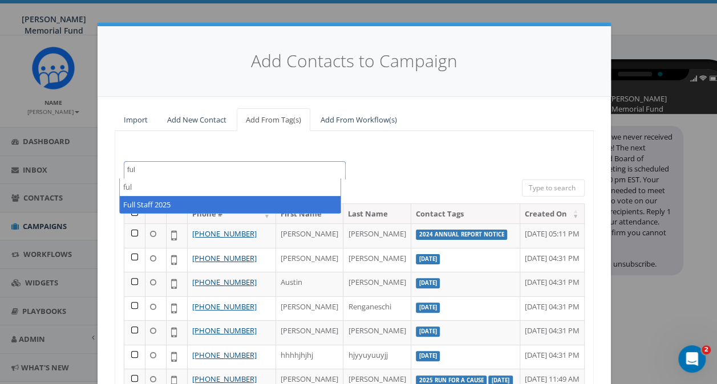
type textarea "ful"
select select "Full Staff 2025"
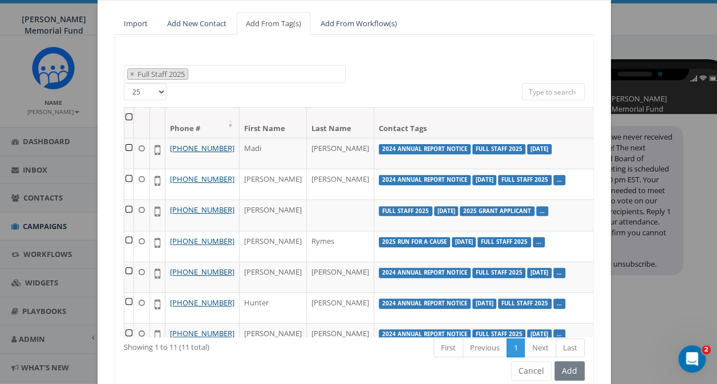
scroll to position [114, 0]
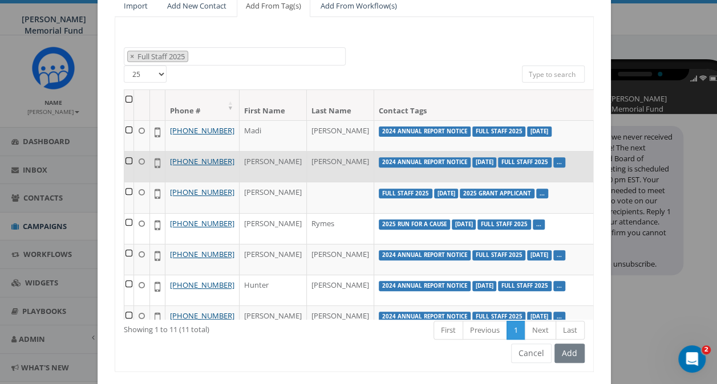
click at [126, 168] on td at bounding box center [129, 166] width 10 height 31
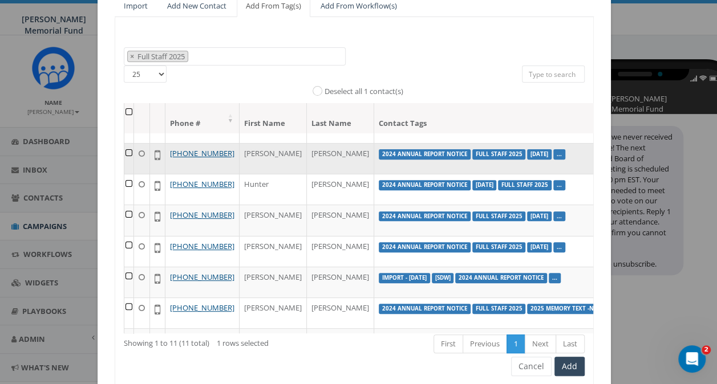
click at [124, 174] on td at bounding box center [129, 158] width 10 height 31
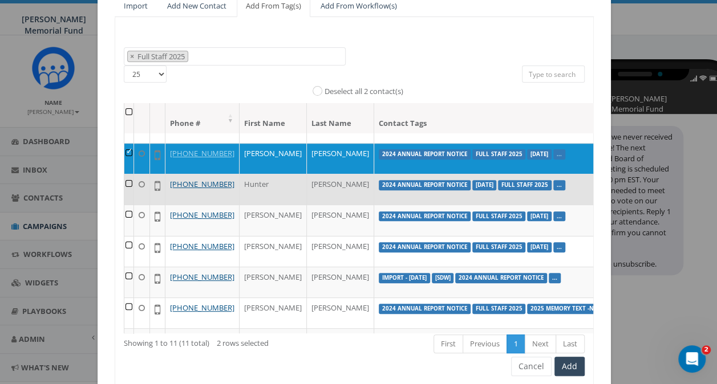
click at [124, 205] on td at bounding box center [129, 189] width 10 height 31
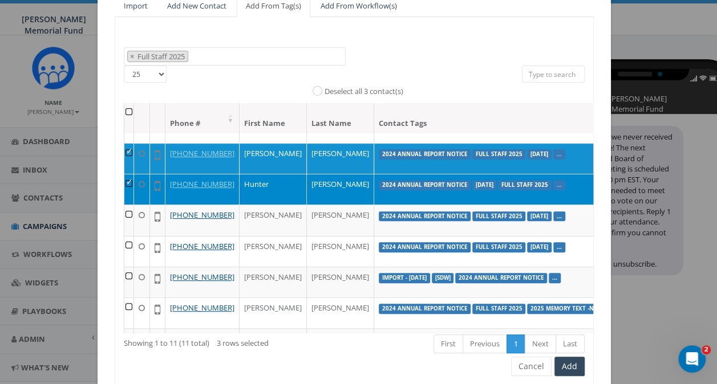
scroll to position [171, 0]
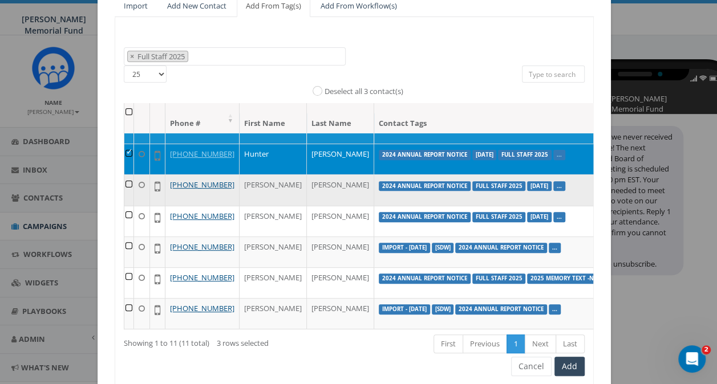
click at [124, 205] on td at bounding box center [129, 190] width 10 height 31
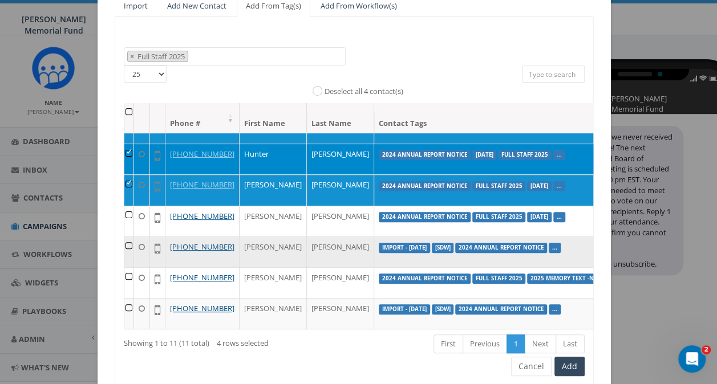
scroll to position [266, 0]
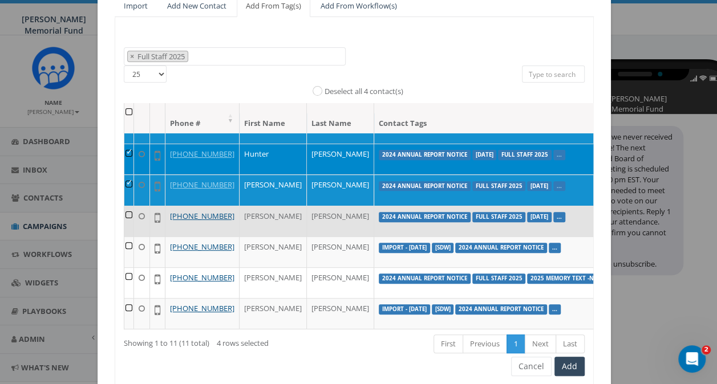
click at [125, 206] on td at bounding box center [129, 221] width 10 height 31
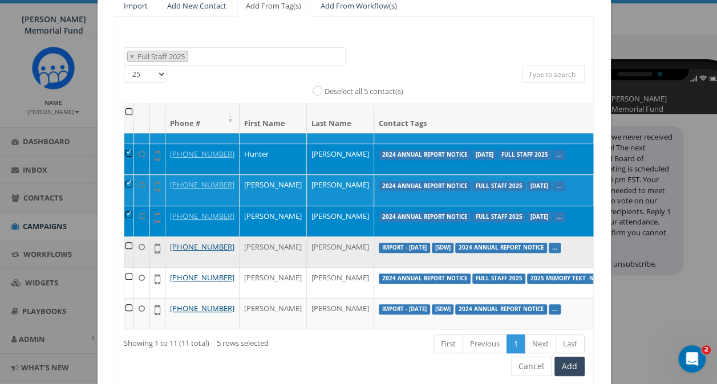
click at [124, 237] on td at bounding box center [129, 252] width 10 height 31
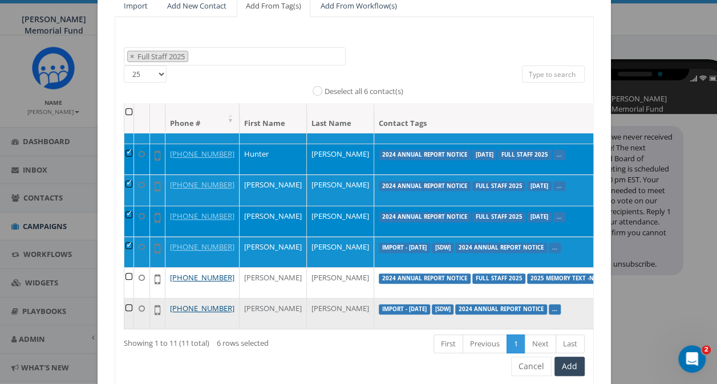
click at [124, 298] on td at bounding box center [129, 313] width 10 height 31
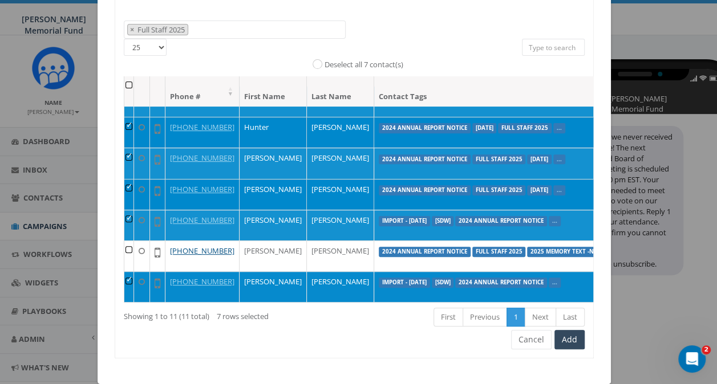
scroll to position [156, 0]
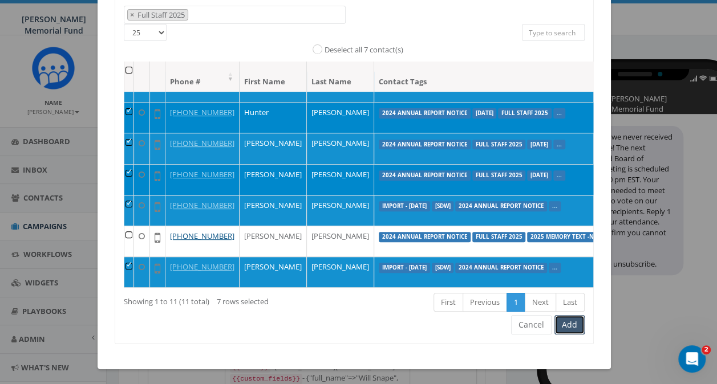
click at [569, 323] on button "Add" at bounding box center [569, 324] width 30 height 19
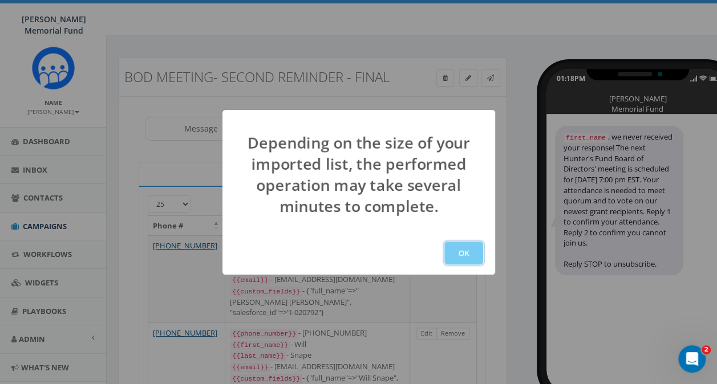
click at [460, 254] on button "OK" at bounding box center [463, 253] width 39 height 23
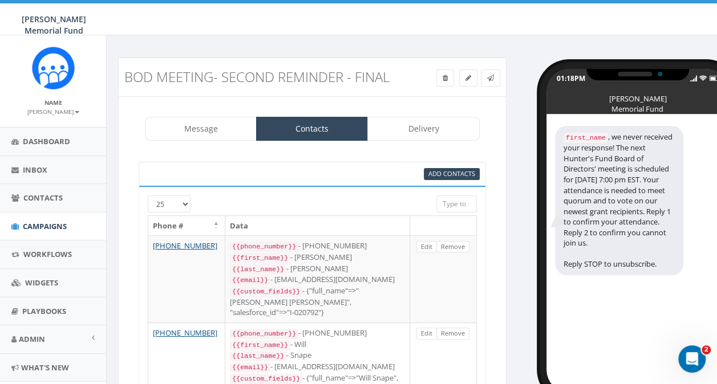
scroll to position [149, 0]
click at [428, 129] on link "Delivery" at bounding box center [423, 129] width 112 height 24
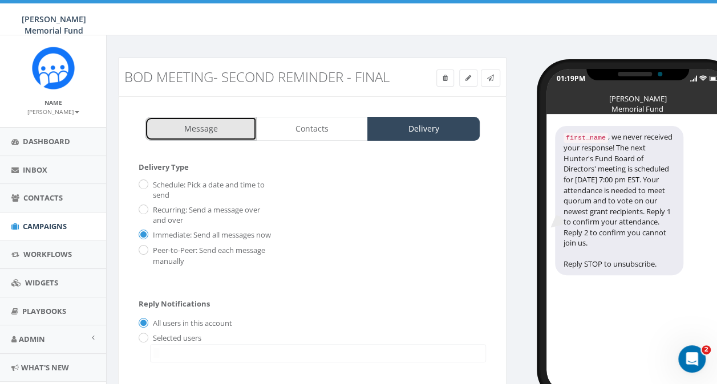
click at [205, 133] on link "Message" at bounding box center [201, 129] width 112 height 24
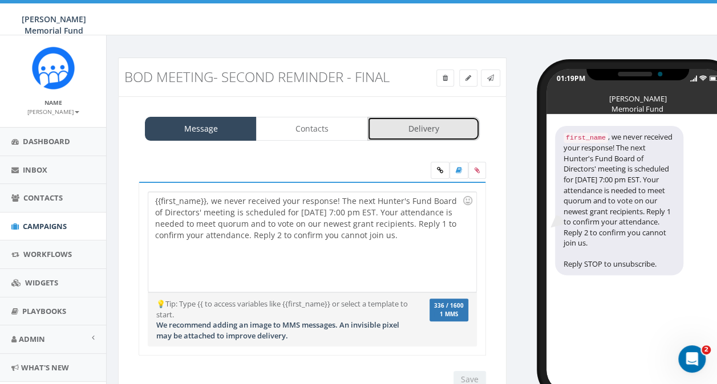
click at [406, 134] on link "Delivery" at bounding box center [423, 129] width 112 height 24
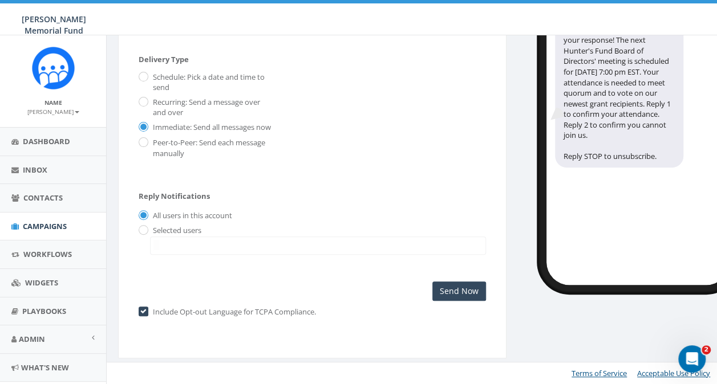
scroll to position [114, 0]
click at [453, 293] on input "Send Now" at bounding box center [459, 291] width 54 height 19
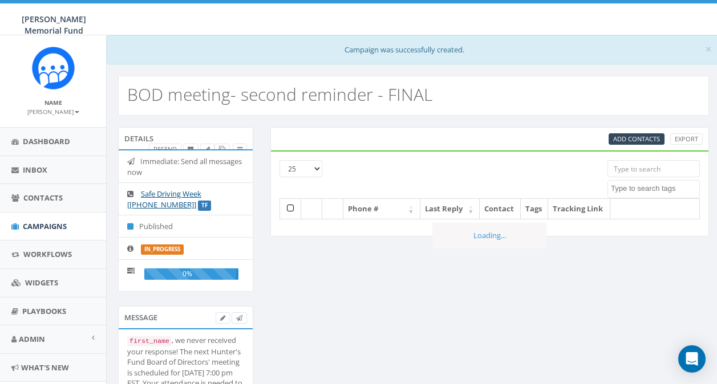
select select
